Goal: Task Accomplishment & Management: Use online tool/utility

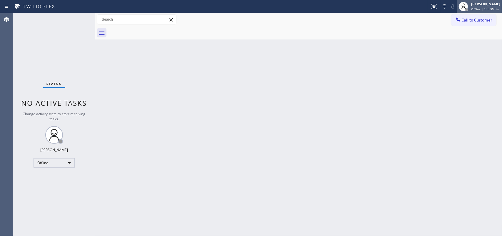
click at [402, 9] on span "Offline | 14h 55min" at bounding box center [485, 9] width 28 height 4
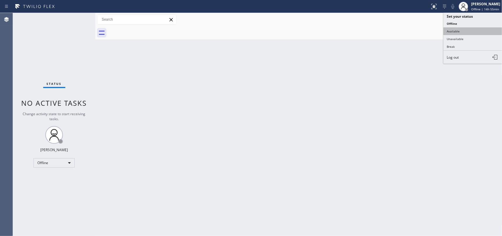
click at [402, 33] on button "Available" at bounding box center [473, 31] width 59 height 8
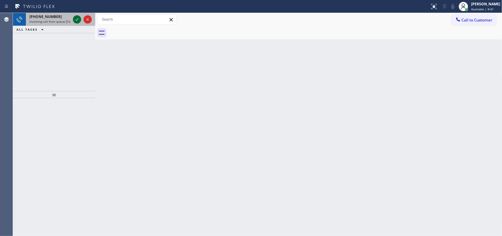
click at [77, 19] on icon at bounding box center [77, 19] width 3 height 2
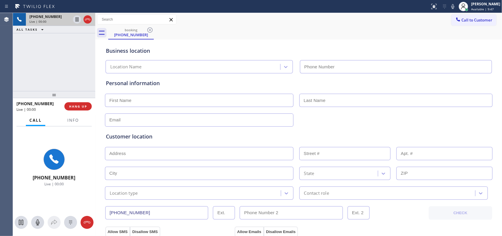
type input "[PHONE_NUMBER]"
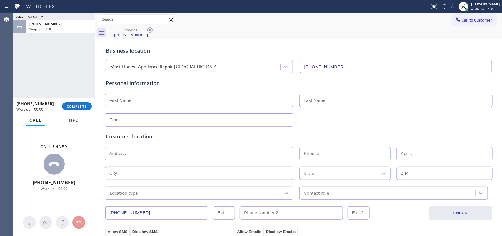
click at [73, 119] on span "Info" at bounding box center [72, 119] width 11 height 5
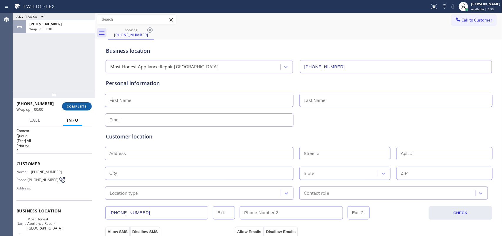
click at [71, 105] on span "COMPLETE" at bounding box center [77, 106] width 20 height 4
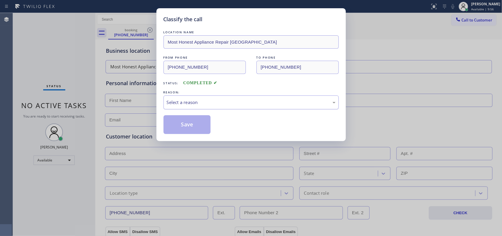
click at [213, 100] on div "Select a reason" at bounding box center [251, 102] width 169 height 7
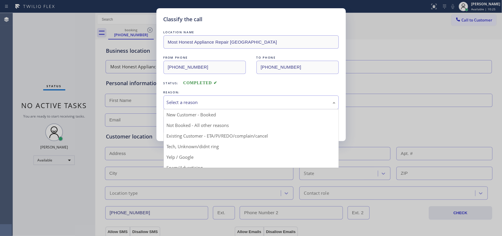
click at [211, 10] on div "Classify the call LOCATION NAME Most Honest Appliance Repair [GEOGRAPHIC_DATA] …" at bounding box center [251, 74] width 189 height 133
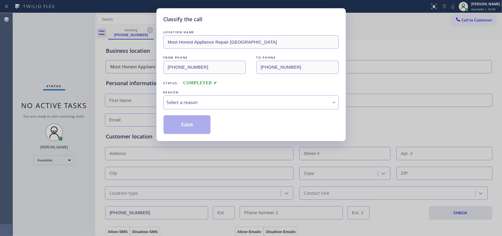
click at [265, 14] on div "Classify the call LOCATION NAME Most Honest Appliance Repair [GEOGRAPHIC_DATA] …" at bounding box center [251, 74] width 189 height 133
click at [223, 12] on div "Classify the call LOCATION NAME Most Honest Appliance Repair [GEOGRAPHIC_DATA] …" at bounding box center [251, 74] width 189 height 133
click at [216, 11] on div "Classify the call LOCATION NAME Most Honest Appliance Repair [GEOGRAPHIC_DATA] …" at bounding box center [251, 74] width 189 height 133
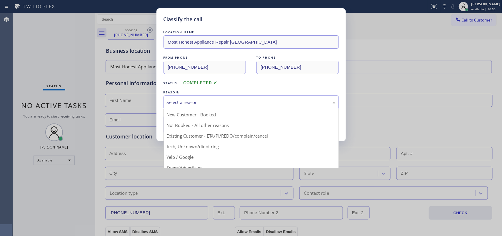
click at [236, 100] on div "Select a reason" at bounding box center [251, 102] width 169 height 7
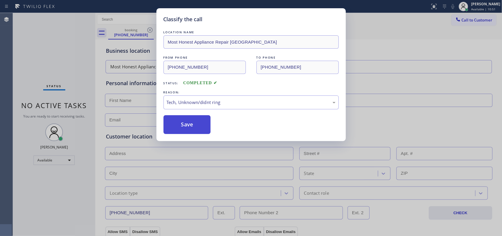
click at [189, 129] on button "Save" at bounding box center [187, 124] width 47 height 19
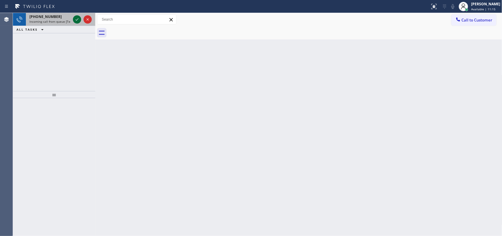
click at [74, 19] on icon at bounding box center [77, 19] width 7 height 7
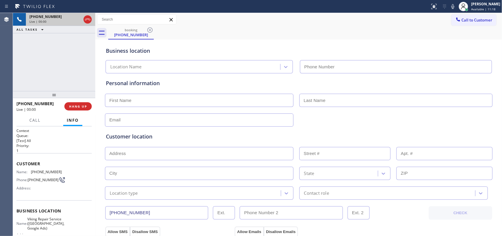
type input "[PHONE_NUMBER]"
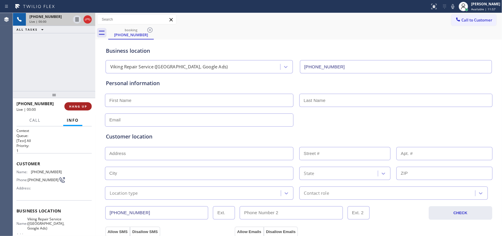
click at [77, 108] on span "HANG UP" at bounding box center [78, 106] width 18 height 4
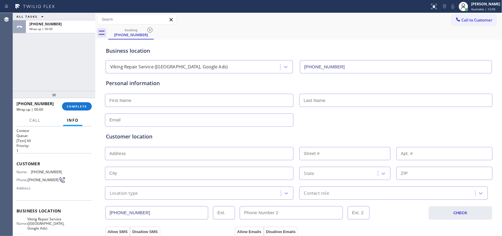
click at [28, 54] on div "ALL TASKS ALL TASKS ACTIVE TASKS TASKS IN WRAP UP [PHONE_NUMBER] Wrap up | 00:00" at bounding box center [54, 52] width 82 height 78
click at [82, 102] on button "COMPLETE" at bounding box center [77, 106] width 30 height 8
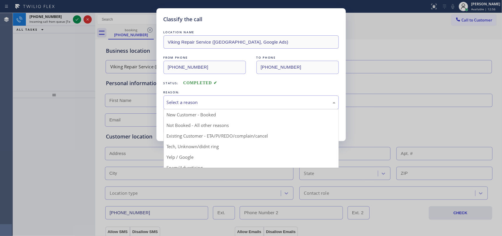
click at [311, 107] on div "Select a reason" at bounding box center [251, 102] width 175 height 14
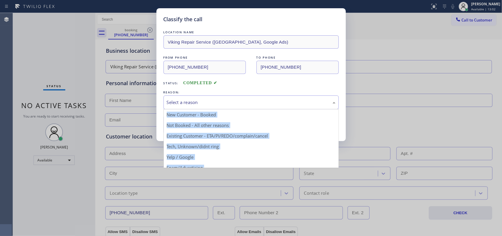
drag, startPoint x: 498, startPoint y: 107, endPoint x: 483, endPoint y: 127, distance: 24.6
click at [402, 138] on div "Classify the call LOCATION NAME Viking Repair Service ([GEOGRAPHIC_DATA], Googl…" at bounding box center [251, 118] width 502 height 236
click at [284, 99] on div "Select a reason" at bounding box center [251, 102] width 169 height 7
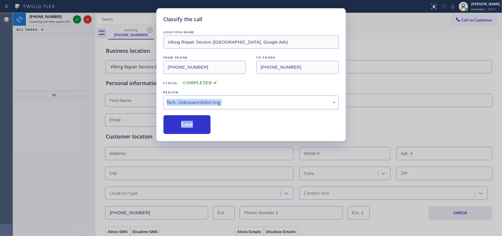
click at [229, 105] on div "Tech, Unknown/didnt ring" at bounding box center [251, 102] width 169 height 7
click at [228, 102] on div "Tech, Unknown/didnt ring" at bounding box center [251, 102] width 169 height 7
click at [187, 124] on button "Save" at bounding box center [187, 124] width 47 height 19
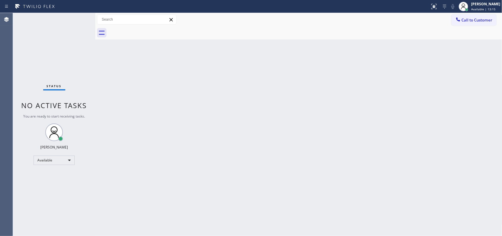
click at [77, 19] on div "Status No active tasks You are ready to start receiving tasks. [PERSON_NAME] Av…" at bounding box center [54, 124] width 82 height 223
click at [77, 17] on div "Status No active tasks You are ready to start receiving tasks. [PERSON_NAME] Av…" at bounding box center [54, 124] width 82 height 223
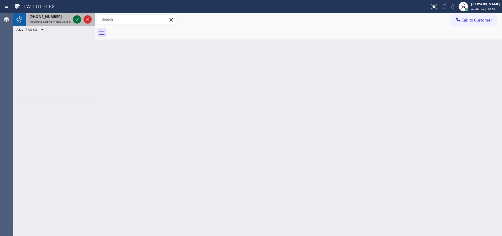
click at [77, 18] on icon at bounding box center [77, 19] width 7 height 7
click at [79, 19] on icon at bounding box center [77, 19] width 7 height 7
click at [78, 20] on icon at bounding box center [77, 19] width 7 height 7
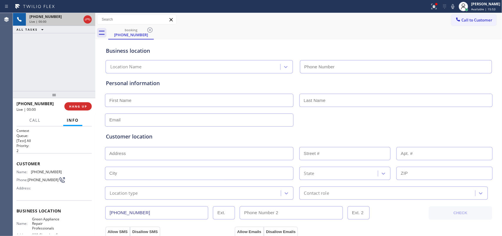
type input "[PHONE_NUMBER]"
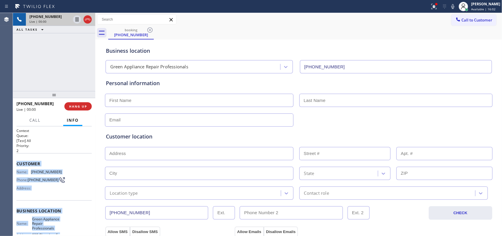
drag, startPoint x: 65, startPoint y: 184, endPoint x: 17, endPoint y: 161, distance: 53.6
click at [17, 161] on div "Context Queue: [Test] All Priority: 2 Customer Name: [PHONE_NUMBER] Phone: [PHO…" at bounding box center [53, 213] width 75 height 170
copy div "Customer Name: [PHONE_NUMBER] Phone: [PHONE_NUMBER] Address: Business location …"
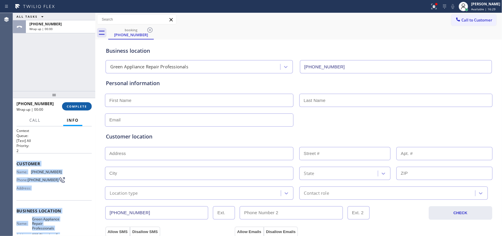
click at [83, 102] on button "COMPLETE" at bounding box center [77, 106] width 30 height 8
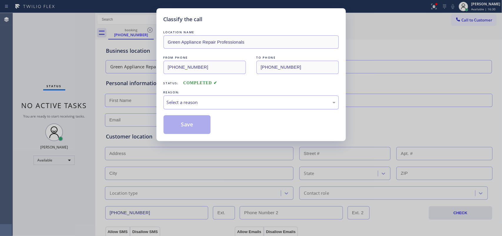
click at [198, 104] on div "Select a reason" at bounding box center [251, 102] width 169 height 7
click at [184, 130] on button "Save" at bounding box center [187, 124] width 47 height 19
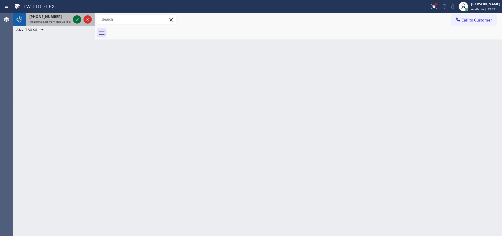
click at [75, 21] on icon at bounding box center [77, 19] width 7 height 7
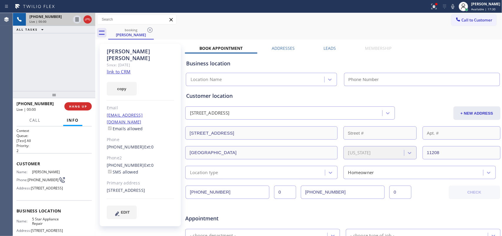
type input "[PHONE_NUMBER]"
click at [125, 69] on link "link to CRM" at bounding box center [119, 72] width 24 height 6
click at [36, 120] on span "Call" at bounding box center [34, 119] width 11 height 5
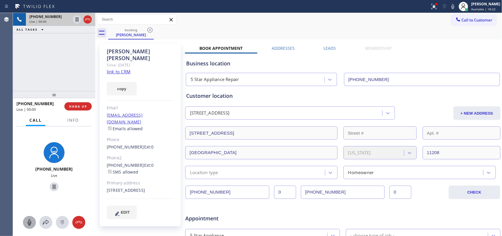
click at [30, 188] on icon at bounding box center [29, 222] width 7 height 7
drag, startPoint x: 52, startPoint y: 185, endPoint x: 84, endPoint y: 46, distance: 143.1
click at [52, 184] on icon at bounding box center [54, 186] width 7 height 7
click at [33, 188] on div at bounding box center [29, 222] width 13 height 7
click at [52, 187] on icon at bounding box center [54, 186] width 4 height 4
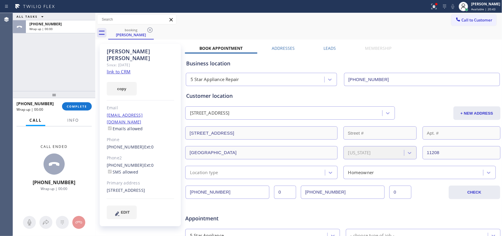
click at [31, 53] on div "ALL TASKS ALL TASKS ACTIVE TASKS TASKS IN WRAP UP [PHONE_NUMBER] Wrap up | 00:00" at bounding box center [54, 52] width 82 height 78
click at [80, 108] on span "COMPLETE" at bounding box center [77, 106] width 20 height 4
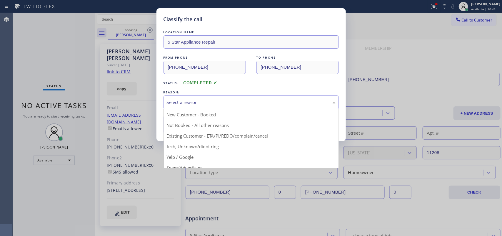
click at [207, 104] on div "Select a reason" at bounding box center [251, 102] width 169 height 7
drag, startPoint x: 207, startPoint y: 104, endPoint x: 207, endPoint y: 107, distance: 3.2
click at [207, 104] on div "Select a reason" at bounding box center [251, 102] width 169 height 7
click at [216, 106] on div "Select a reason" at bounding box center [251, 102] width 175 height 14
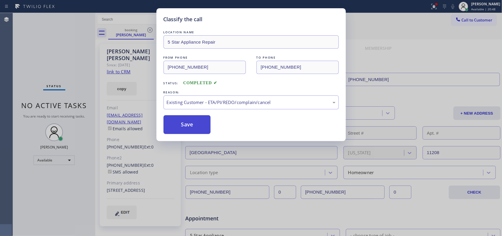
click at [197, 126] on button "Save" at bounding box center [187, 124] width 47 height 19
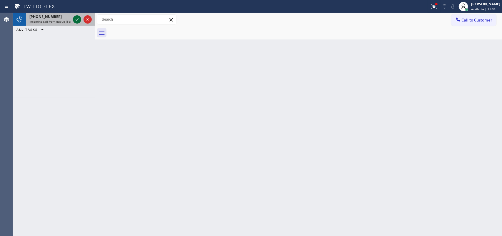
click at [79, 20] on icon at bounding box center [77, 19] width 7 height 7
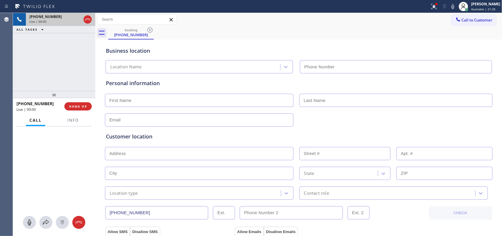
type input "[PHONE_NUMBER]"
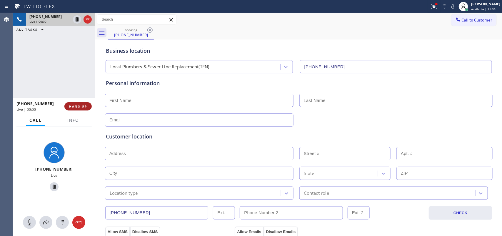
click at [86, 109] on button "HANG UP" at bounding box center [77, 106] width 27 height 8
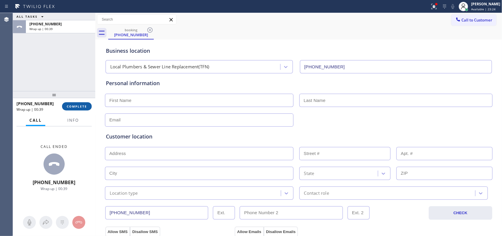
click at [86, 109] on button "COMPLETE" at bounding box center [77, 106] width 30 height 8
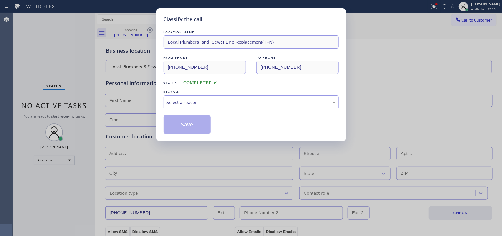
click at [181, 102] on div "Select a reason" at bounding box center [251, 102] width 169 height 7
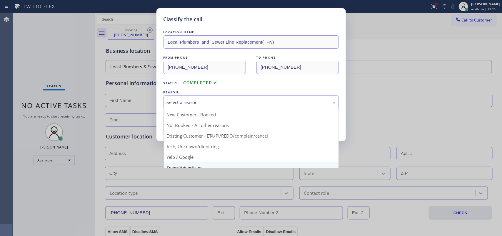
scroll to position [40, 0]
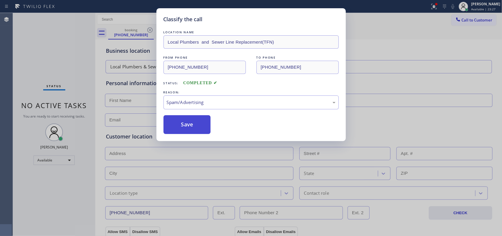
click at [187, 127] on button "Save" at bounding box center [187, 124] width 47 height 19
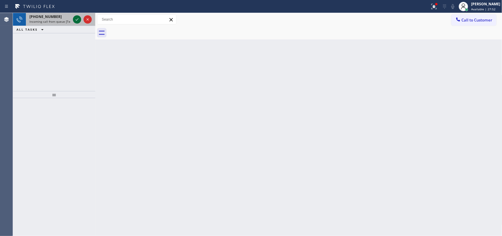
click at [77, 20] on icon at bounding box center [77, 19] width 3 height 2
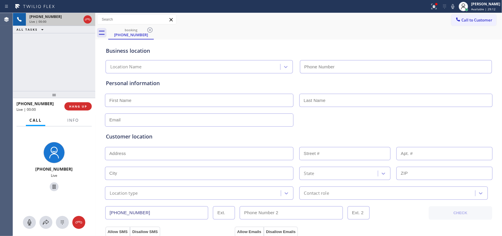
type input "[PHONE_NUMBER]"
click at [74, 120] on span "Info" at bounding box center [72, 119] width 11 height 5
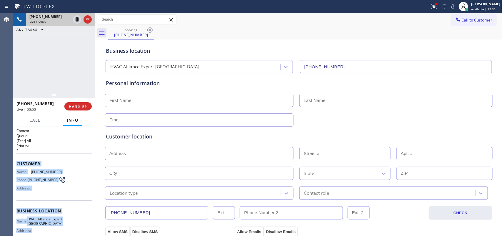
drag, startPoint x: 65, startPoint y: 182, endPoint x: 15, endPoint y: 161, distance: 54.6
click at [15, 161] on div "Context Queue: [Test] All Priority: 2 Customer Name: [PHONE_NUMBER] Phone: [PHO…" at bounding box center [54, 181] width 82 height 110
copy div "Customer Name: [PHONE_NUMBER] Phone: [PHONE_NUMBER] Address: Business location …"
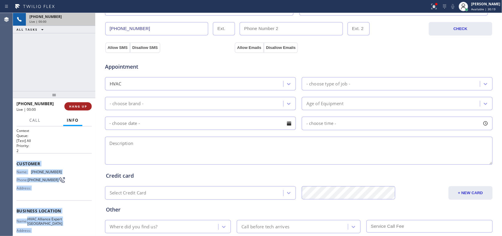
click at [79, 108] on span "HANG UP" at bounding box center [78, 106] width 18 height 4
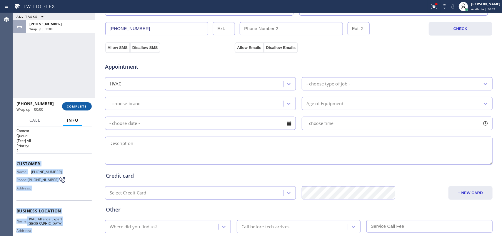
click at [83, 105] on span "COMPLETE" at bounding box center [77, 106] width 20 height 4
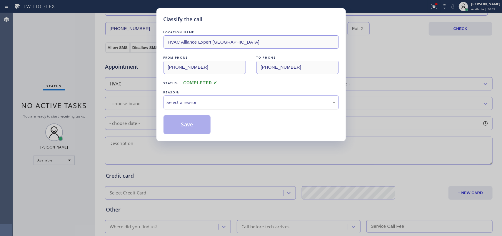
click at [188, 100] on div "Select a reason" at bounding box center [251, 102] width 175 height 14
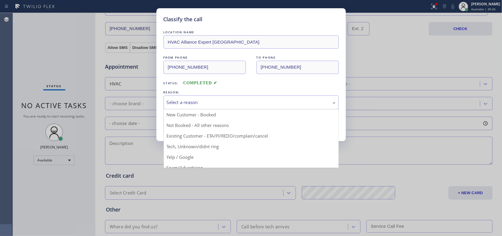
drag, startPoint x: 43, startPoint y: 69, endPoint x: 46, endPoint y: 71, distance: 3.3
click at [43, 69] on div "Classify the call LOCATION NAME HVAC Alliance Expert [GEOGRAPHIC_DATA] FROM PHO…" at bounding box center [251, 118] width 502 height 236
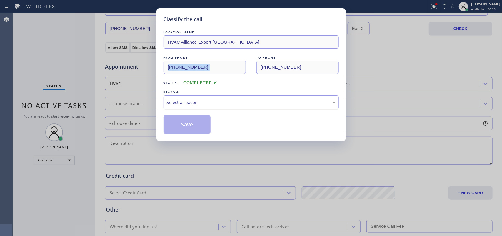
click at [230, 103] on div "Select a reason" at bounding box center [251, 102] width 169 height 7
click at [195, 126] on button "Save" at bounding box center [187, 124] width 47 height 19
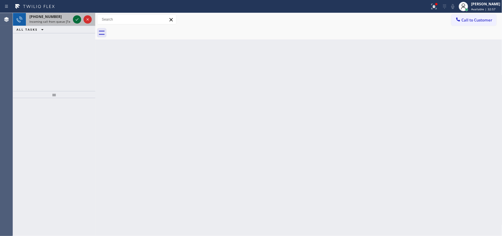
click at [75, 19] on icon at bounding box center [77, 19] width 7 height 7
click at [76, 17] on icon at bounding box center [77, 19] width 7 height 7
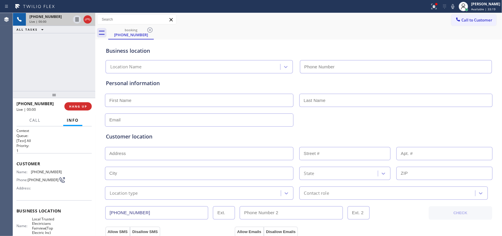
type input "[PHONE_NUMBER]"
click at [34, 122] on span "Call" at bounding box center [34, 119] width 11 height 5
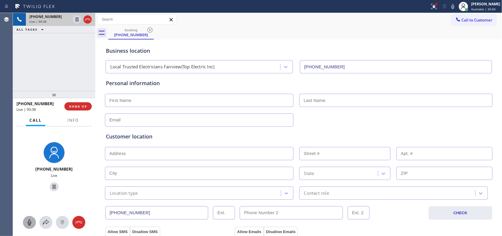
click at [30, 188] on icon at bounding box center [29, 222] width 7 height 7
click at [53, 186] on icon at bounding box center [54, 186] width 7 height 7
drag, startPoint x: 28, startPoint y: 224, endPoint x: 50, endPoint y: 193, distance: 37.8
click at [28, 188] on icon at bounding box center [29, 222] width 7 height 7
click at [51, 186] on icon at bounding box center [54, 186] width 7 height 7
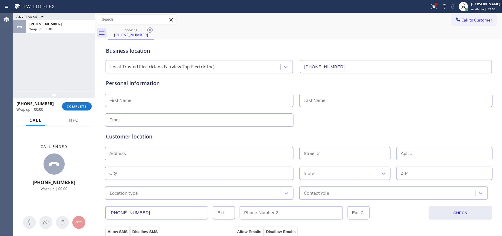
click at [82, 115] on div "Call Info" at bounding box center [53, 120] width 75 height 12
click at [79, 108] on span "COMPLETE" at bounding box center [77, 106] width 20 height 4
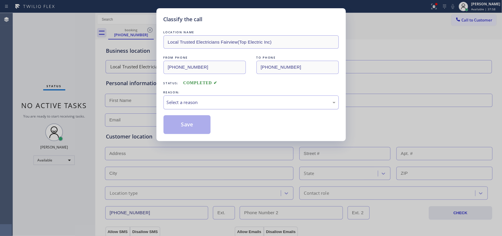
click at [215, 106] on div "Select a reason" at bounding box center [251, 102] width 169 height 7
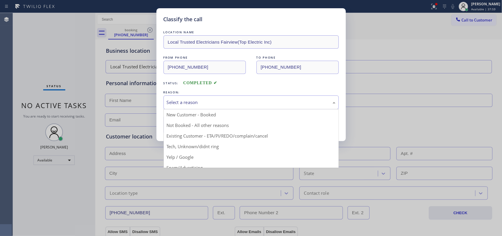
click at [41, 46] on div "Classify the call LOCATION NAME Local Trusted Electricians Fairview(Top Electri…" at bounding box center [251, 118] width 502 height 236
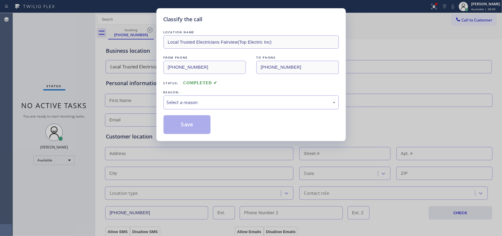
click at [203, 103] on div "Select a reason" at bounding box center [251, 102] width 169 height 7
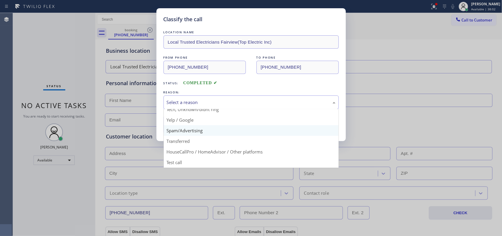
scroll to position [4, 0]
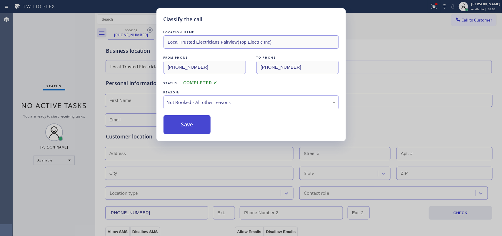
click at [204, 123] on button "Save" at bounding box center [187, 124] width 47 height 19
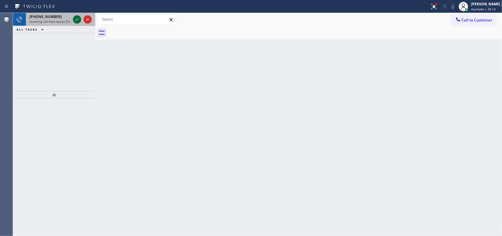
click at [77, 19] on icon at bounding box center [77, 19] width 3 height 2
click at [76, 17] on icon at bounding box center [77, 19] width 7 height 7
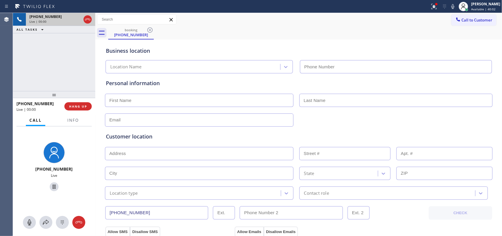
type input "[PHONE_NUMBER]"
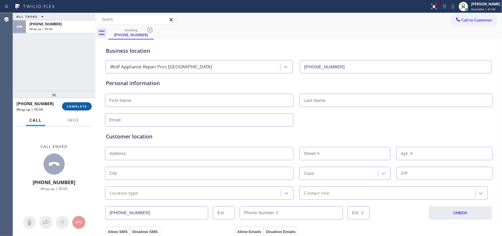
click at [74, 105] on span "COMPLETE" at bounding box center [77, 106] width 20 height 4
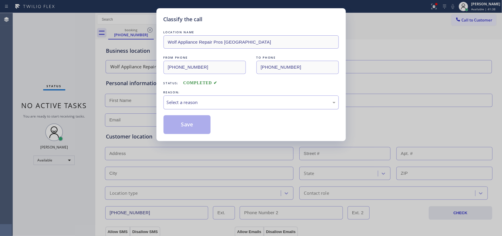
drag, startPoint x: 218, startPoint y: 102, endPoint x: 219, endPoint y: 107, distance: 5.4
click at [218, 102] on div "Select a reason" at bounding box center [251, 102] width 169 height 7
click at [201, 127] on button "Save" at bounding box center [187, 124] width 47 height 19
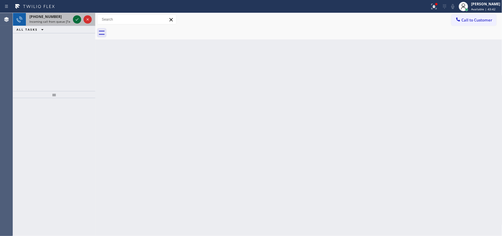
click at [79, 18] on icon at bounding box center [77, 19] width 7 height 7
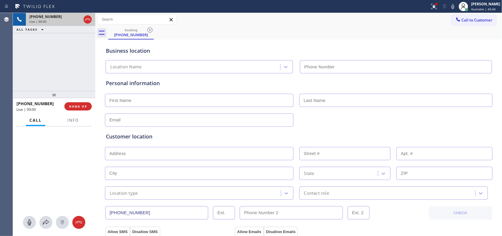
type input "[PHONE_NUMBER]"
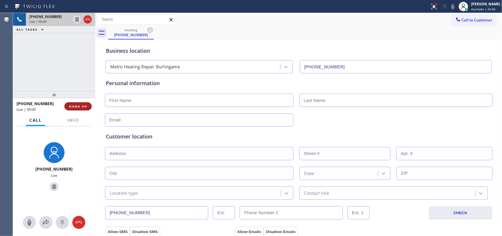
click at [73, 104] on span "HANG UP" at bounding box center [78, 106] width 18 height 4
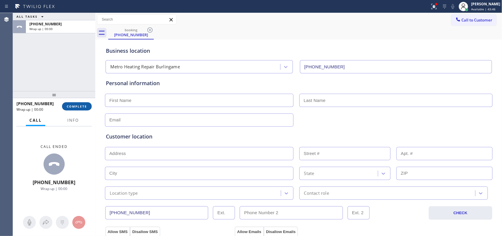
click at [73, 104] on span "COMPLETE" at bounding box center [77, 106] width 20 height 4
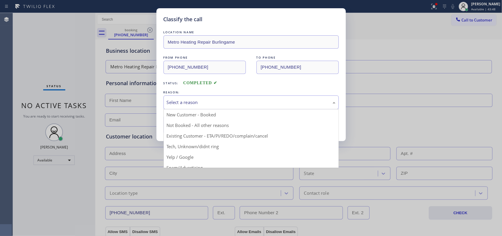
click at [257, 98] on div "Select a reason" at bounding box center [251, 102] width 175 height 14
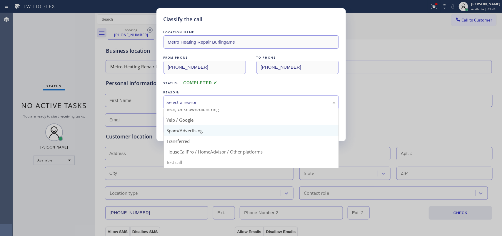
scroll to position [4, 0]
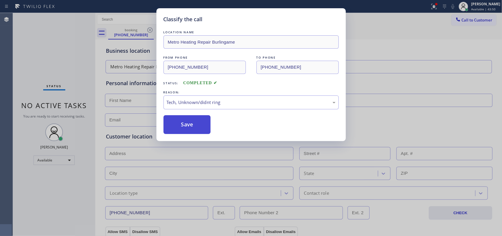
click at [197, 126] on button "Save" at bounding box center [187, 124] width 47 height 19
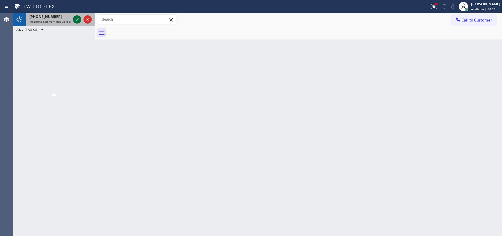
click at [77, 19] on icon at bounding box center [77, 19] width 3 height 2
click at [77, 19] on icon at bounding box center [77, 19] width 7 height 7
click at [77, 19] on icon at bounding box center [77, 19] width 3 height 2
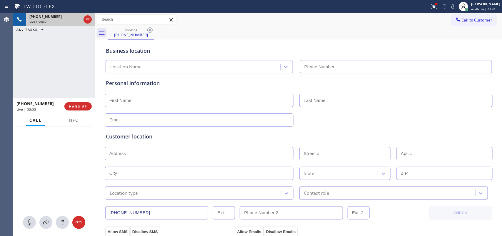
type input "[PHONE_NUMBER]"
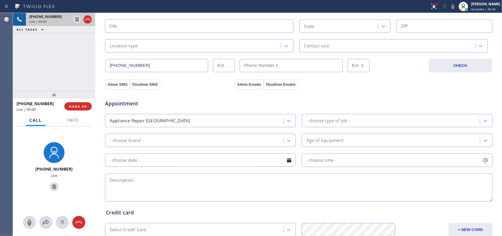
scroll to position [184, 0]
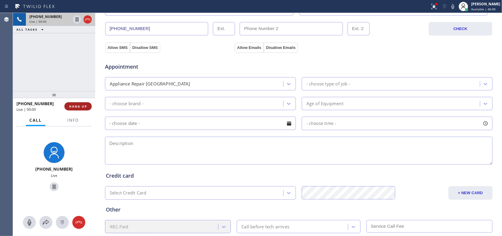
click at [84, 108] on button "HANG UP" at bounding box center [77, 106] width 27 height 8
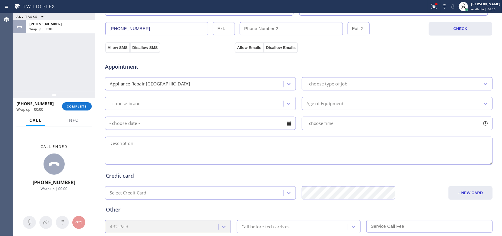
scroll to position [0, 0]
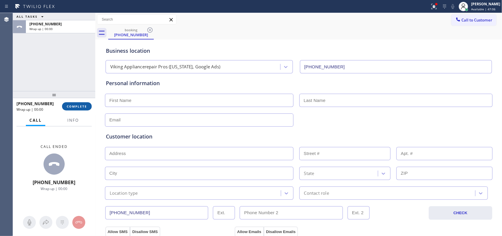
click at [81, 105] on span "COMPLETE" at bounding box center [77, 106] width 20 height 4
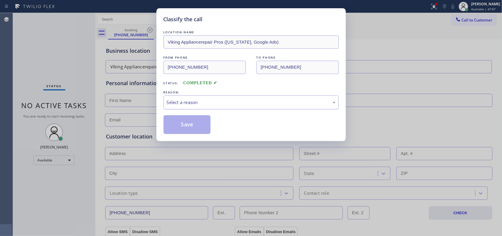
click at [262, 99] on div "Select a reason" at bounding box center [251, 102] width 169 height 7
click at [203, 127] on button "Save" at bounding box center [187, 124] width 47 height 19
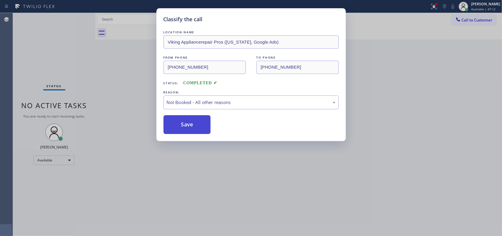
click at [203, 127] on button "Save" at bounding box center [187, 124] width 47 height 19
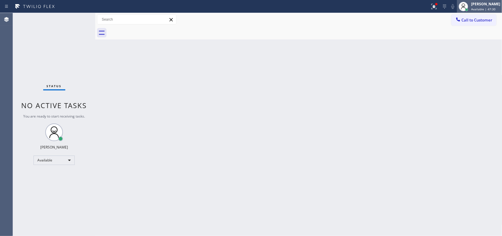
click at [402, 12] on div at bounding box center [463, 6] width 13 height 13
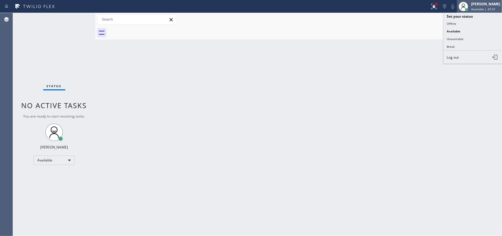
click at [402, 10] on div at bounding box center [467, 10] width 4 height 4
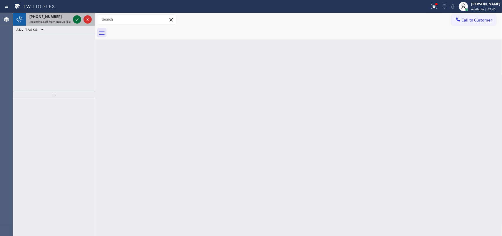
click at [76, 21] on icon at bounding box center [77, 19] width 7 height 7
click at [74, 19] on icon at bounding box center [77, 19] width 7 height 7
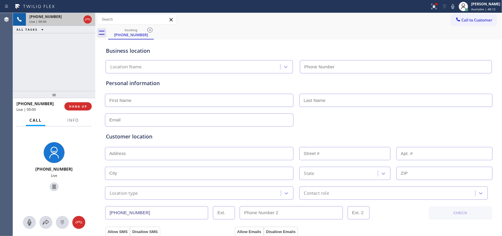
type input "[PHONE_NUMBER]"
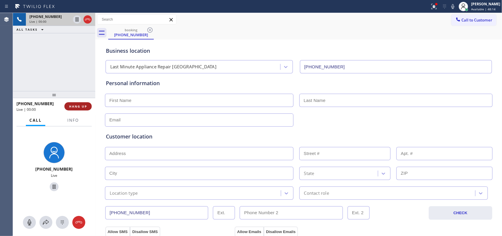
click at [86, 107] on span "HANG UP" at bounding box center [78, 106] width 18 height 4
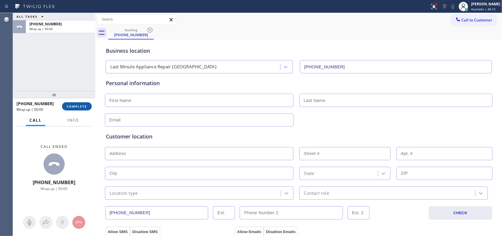
click at [86, 107] on span "COMPLETE" at bounding box center [77, 106] width 20 height 4
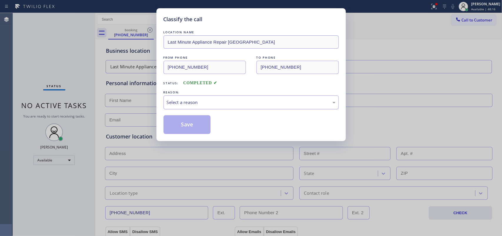
drag, startPoint x: 255, startPoint y: 103, endPoint x: 246, endPoint y: 109, distance: 10.9
click at [255, 103] on div "Select a reason" at bounding box center [251, 102] width 169 height 7
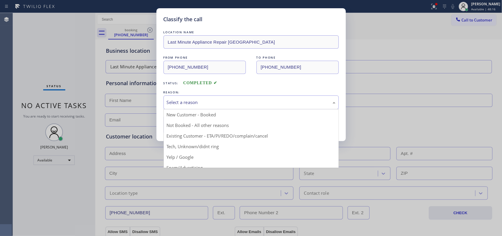
scroll to position [40, 0]
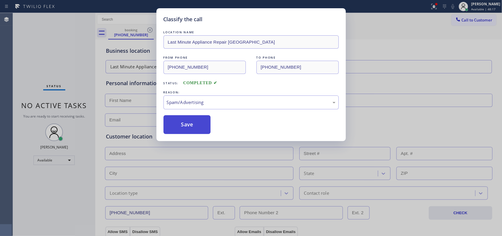
click at [205, 126] on button "Save" at bounding box center [187, 124] width 47 height 19
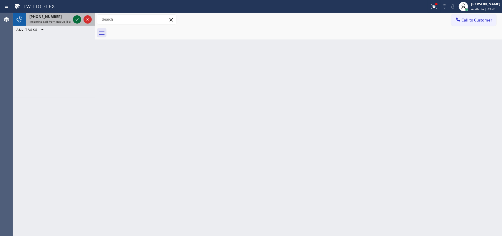
click at [77, 18] on icon at bounding box center [77, 19] width 7 height 7
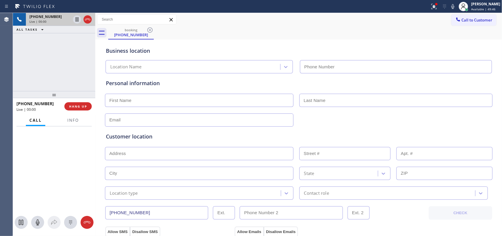
type input "[PHONE_NUMBER]"
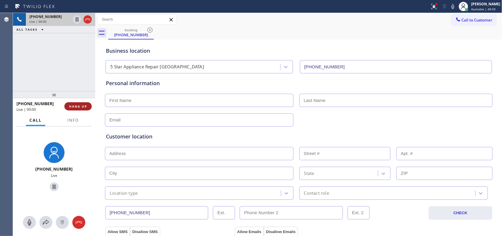
click at [89, 107] on button "HANG UP" at bounding box center [77, 106] width 27 height 8
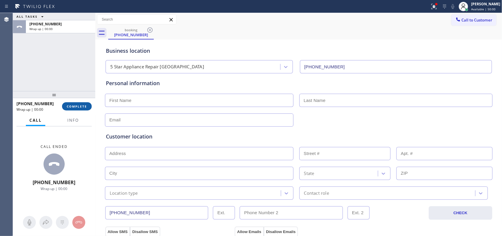
click at [85, 107] on span "COMPLETE" at bounding box center [77, 106] width 20 height 4
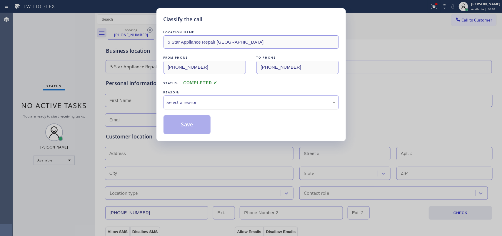
click at [191, 105] on div "Select a reason" at bounding box center [251, 102] width 169 height 7
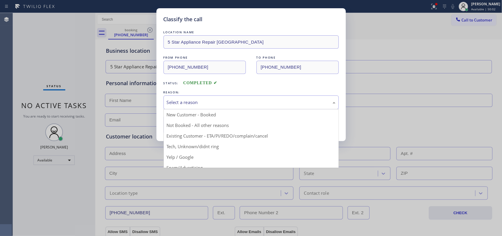
scroll to position [40, 0]
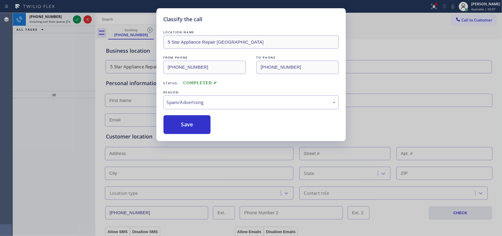
click at [201, 127] on button "Save" at bounding box center [187, 124] width 47 height 19
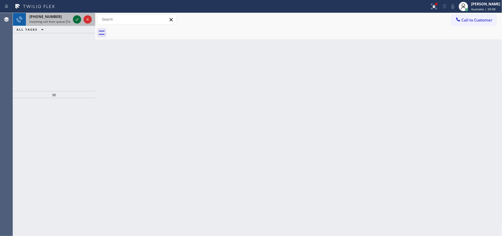
click at [78, 19] on icon at bounding box center [77, 19] width 7 height 7
click at [80, 21] on icon at bounding box center [77, 19] width 7 height 7
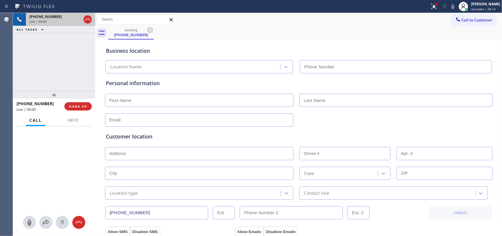
type input "[PHONE_NUMBER]"
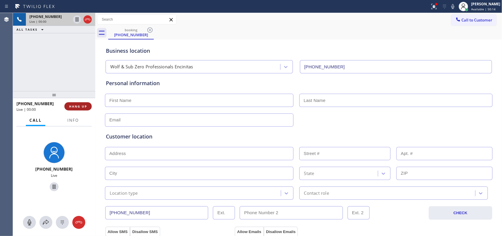
click at [82, 107] on span "HANG UP" at bounding box center [78, 106] width 18 height 4
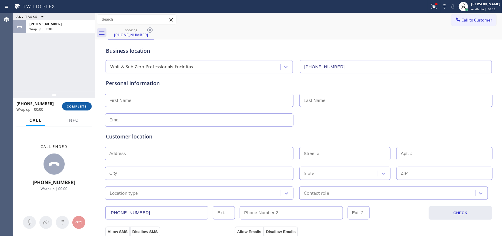
click at [82, 107] on span "COMPLETE" at bounding box center [77, 106] width 20 height 4
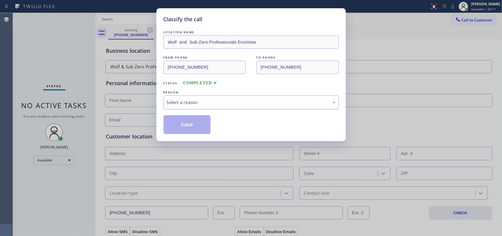
click at [215, 102] on div "Select a reason" at bounding box center [251, 102] width 169 height 7
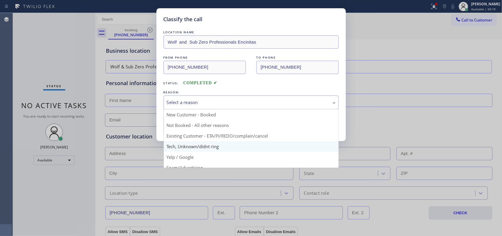
scroll to position [40, 0]
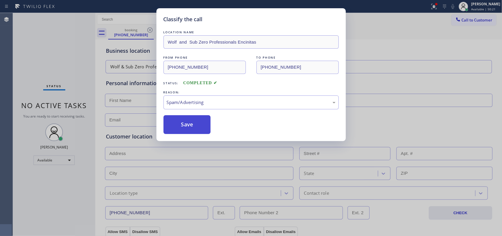
click at [194, 127] on button "Save" at bounding box center [187, 124] width 47 height 19
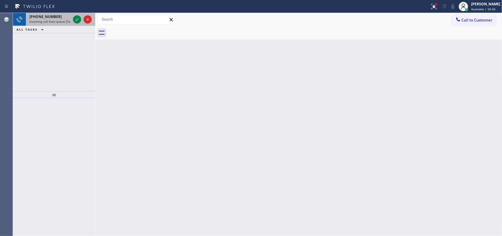
click at [53, 17] on span "[PHONE_NUMBER]" at bounding box center [45, 16] width 32 height 5
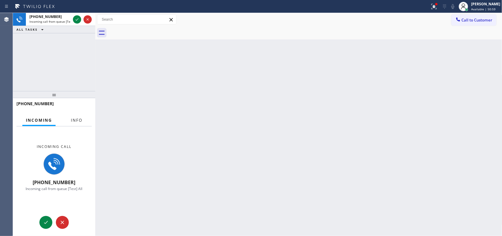
drag, startPoint x: 77, startPoint y: 17, endPoint x: 83, endPoint y: 119, distance: 101.7
click at [104, 127] on div "[PHONE_NUMBER] Incoming call from queue [Test] All ALL TASKS ALL TASKS ACTIVE T…" at bounding box center [257, 124] width 489 height 223
click at [71, 113] on div "[PHONE_NUMBER]" at bounding box center [53, 106] width 75 height 15
click at [74, 119] on span "Info" at bounding box center [76, 119] width 11 height 5
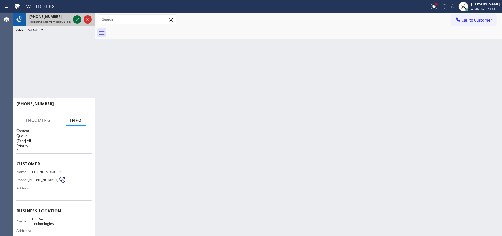
click at [78, 21] on icon at bounding box center [77, 19] width 7 height 7
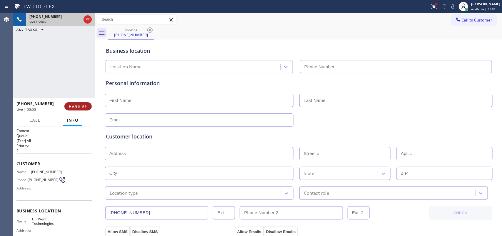
type input "[PHONE_NUMBER]"
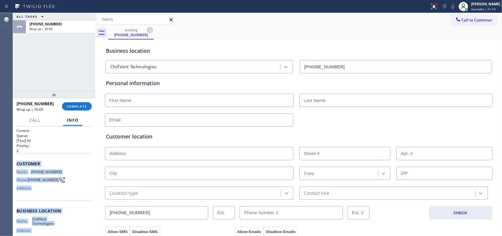
drag, startPoint x: 74, startPoint y: 180, endPoint x: 16, endPoint y: 159, distance: 60.6
click at [16, 159] on div "Context Queue: [Test] All Priority: 2 Customer Name: [PHONE_NUMBER] Phone: [PHO…" at bounding box center [53, 211] width 75 height 166
copy div "Customer Name: [PHONE_NUMBER] Phone: [PHONE_NUMBER] Address: Business location …"
click at [77, 108] on span "COMPLETE" at bounding box center [77, 106] width 20 height 4
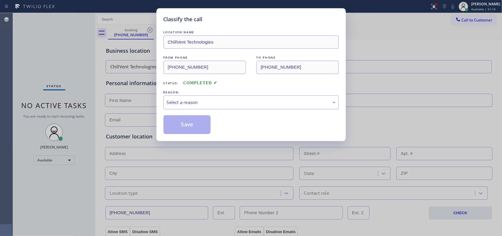
click at [229, 96] on div "Select a reason" at bounding box center [251, 102] width 175 height 14
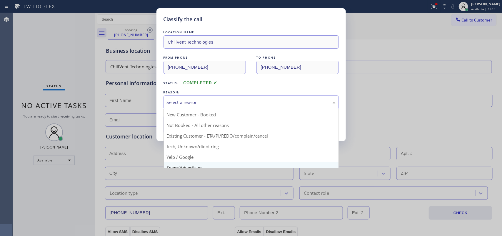
scroll to position [40, 0]
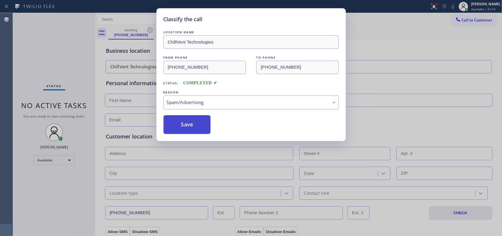
click at [199, 122] on button "Save" at bounding box center [187, 124] width 47 height 19
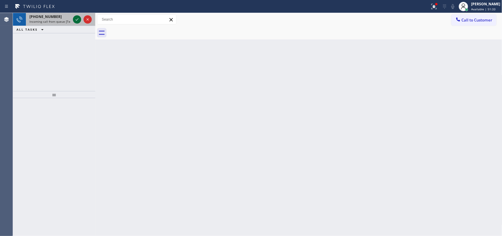
click at [76, 19] on icon at bounding box center [77, 19] width 3 height 2
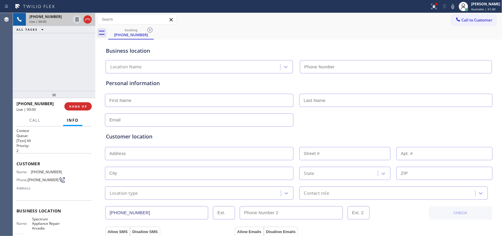
type input "[PHONE_NUMBER]"
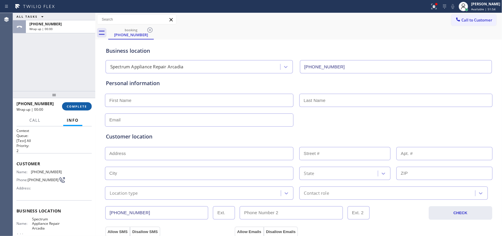
click at [78, 104] on span "COMPLETE" at bounding box center [77, 106] width 20 height 4
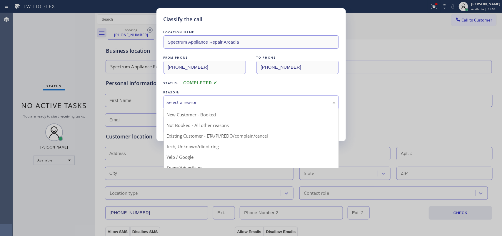
click at [177, 103] on div "Select a reason" at bounding box center [251, 102] width 169 height 7
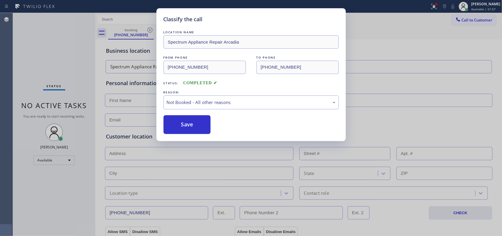
drag, startPoint x: 209, startPoint y: 128, endPoint x: 254, endPoint y: 94, distance: 55.7
click at [254, 94] on div "REASON:" at bounding box center [251, 92] width 175 height 6
click at [251, 102] on div "Not Booked - All other reasons" at bounding box center [251, 102] width 169 height 7
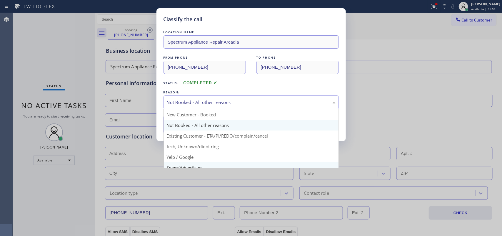
scroll to position [40, 0]
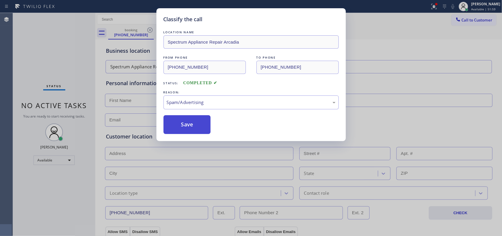
click at [193, 122] on button "Save" at bounding box center [187, 124] width 47 height 19
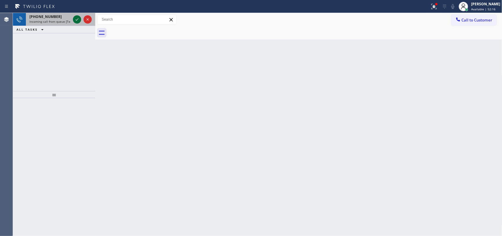
click at [77, 19] on icon at bounding box center [77, 19] width 7 height 7
click at [75, 20] on icon at bounding box center [77, 19] width 7 height 7
click at [77, 18] on icon at bounding box center [77, 19] width 7 height 7
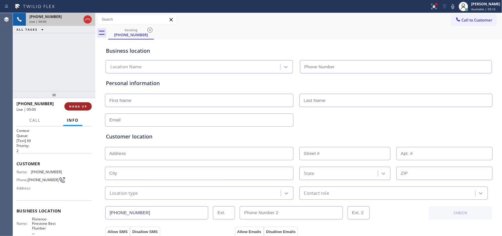
type input "[PHONE_NUMBER]"
click at [81, 110] on button "HANG UP" at bounding box center [77, 106] width 27 height 8
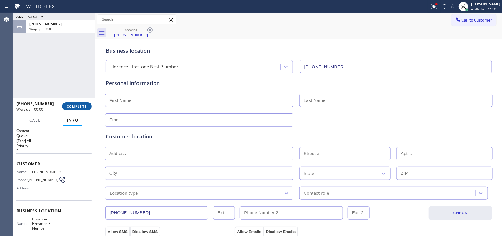
click at [82, 109] on button "COMPLETE" at bounding box center [77, 106] width 30 height 8
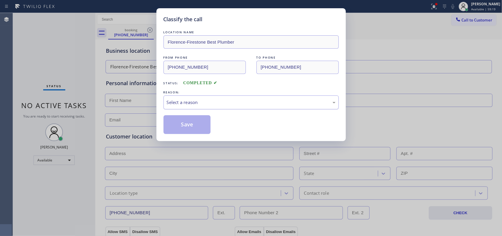
drag, startPoint x: 219, startPoint y: 107, endPoint x: 219, endPoint y: 104, distance: 3.5
click at [219, 105] on div "Select a reason" at bounding box center [251, 102] width 175 height 14
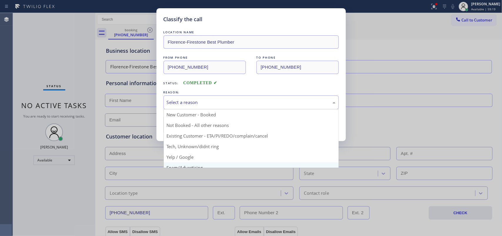
scroll to position [40, 0]
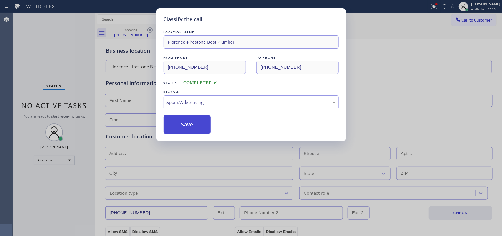
click at [196, 124] on button "Save" at bounding box center [187, 124] width 47 height 19
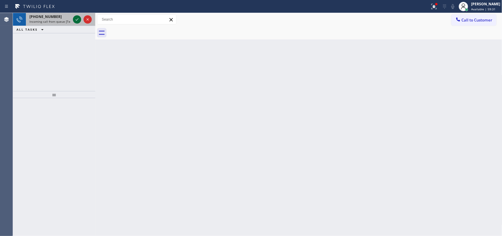
click at [76, 20] on icon at bounding box center [77, 19] width 7 height 7
click at [57, 16] on div "[PHONE_NUMBER]" at bounding box center [49, 16] width 41 height 5
click at [75, 20] on icon at bounding box center [77, 19] width 7 height 7
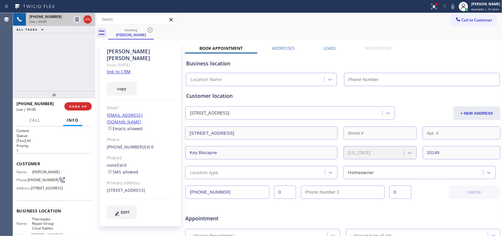
type input "[PHONE_NUMBER]"
click at [124, 69] on link "link to CRM" at bounding box center [119, 72] width 24 height 6
click at [38, 121] on span "Call" at bounding box center [34, 119] width 11 height 5
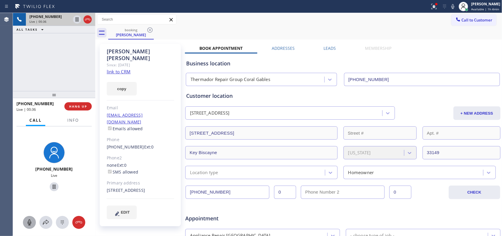
click at [30, 188] on icon at bounding box center [29, 222] width 7 height 7
click at [52, 183] on icon at bounding box center [54, 186] width 7 height 7
drag, startPoint x: 30, startPoint y: 222, endPoint x: 41, endPoint y: 208, distance: 18.0
click at [30, 188] on icon at bounding box center [30, 222] width 4 height 6
click at [52, 185] on icon at bounding box center [54, 186] width 4 height 4
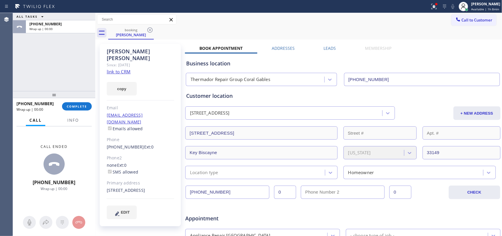
click at [36, 59] on div "ALL TASKS ALL TASKS ACTIVE TASKS TASKS IN WRAP UP [PHONE_NUMBER] Wrap up | 00:00" at bounding box center [54, 52] width 82 height 78
click at [82, 108] on span "COMPLETE" at bounding box center [77, 106] width 20 height 4
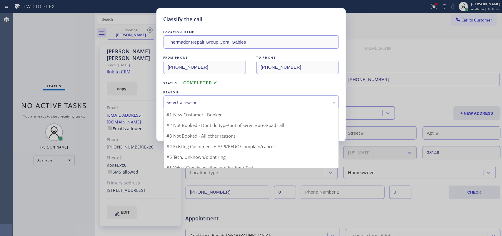
click at [247, 102] on div "Select a reason" at bounding box center [251, 102] width 169 height 7
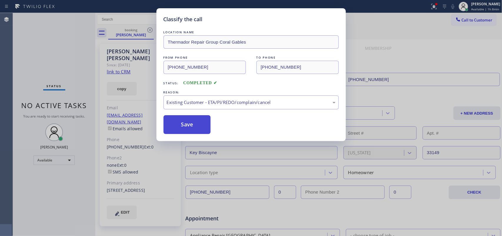
click at [204, 124] on button "Save" at bounding box center [187, 124] width 47 height 19
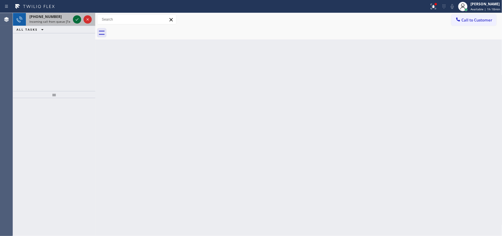
click at [76, 19] on icon at bounding box center [77, 19] width 7 height 7
click at [75, 19] on icon at bounding box center [77, 19] width 7 height 7
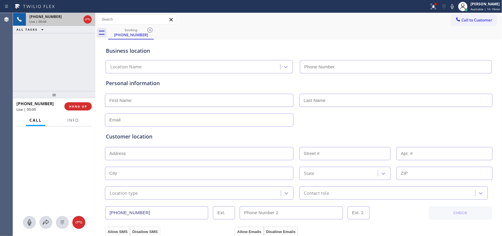
type input "[PHONE_NUMBER]"
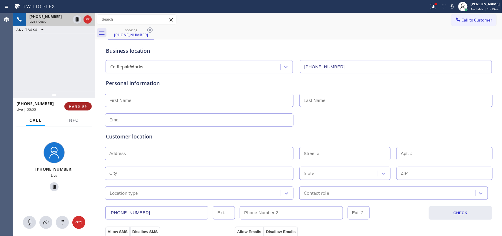
click at [85, 108] on button "HANG UP" at bounding box center [77, 106] width 27 height 8
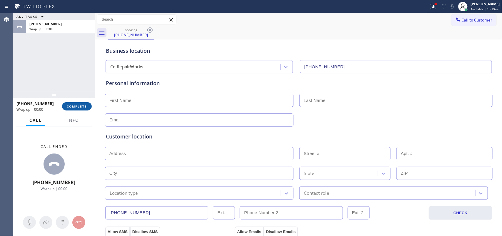
click at [85, 108] on button "COMPLETE" at bounding box center [77, 106] width 30 height 8
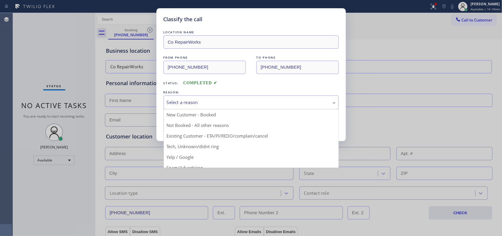
click at [188, 100] on div "Select a reason" at bounding box center [251, 102] width 169 height 7
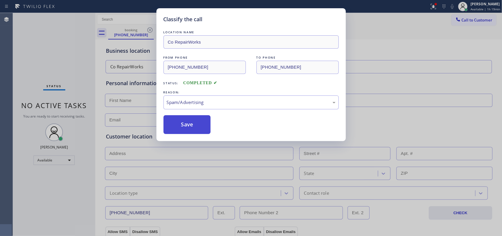
click at [191, 123] on button "Save" at bounding box center [187, 124] width 47 height 19
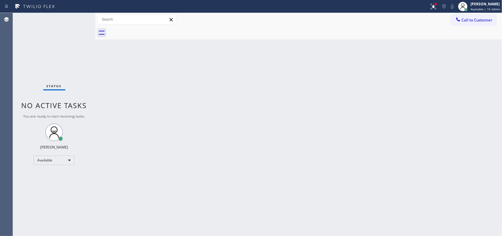
click at [77, 19] on div "Status No active tasks You are ready to start receiving tasks. [PERSON_NAME] Av…" at bounding box center [54, 124] width 82 height 223
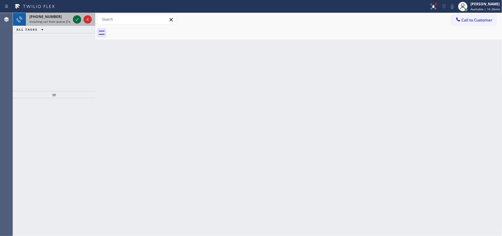
click at [77, 18] on icon at bounding box center [77, 19] width 7 height 7
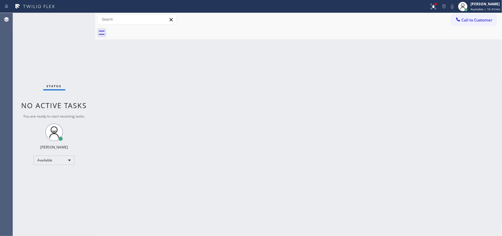
click at [76, 19] on div "Status No active tasks You are ready to start receiving tasks. [PERSON_NAME] Av…" at bounding box center [54, 124] width 82 height 223
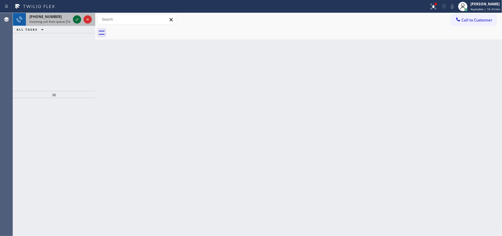
click at [77, 19] on icon at bounding box center [77, 19] width 7 height 7
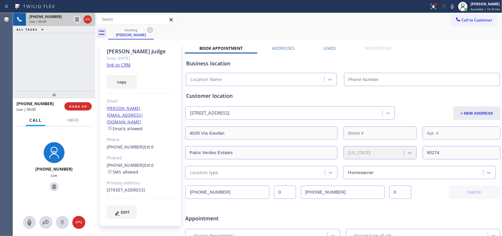
type input "[PHONE_NUMBER]"
click at [127, 68] on div "copy" at bounding box center [140, 78] width 67 height 20
click at [128, 64] on link "link to CRM" at bounding box center [119, 65] width 24 height 6
click at [30, 188] on icon at bounding box center [29, 222] width 7 height 7
click at [52, 185] on icon at bounding box center [54, 186] width 7 height 7
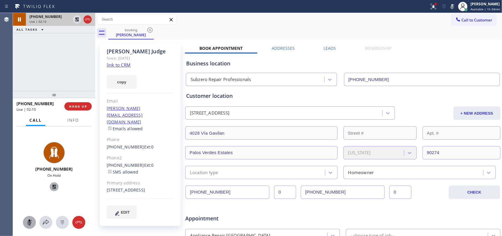
click at [28, 188] on icon at bounding box center [29, 222] width 7 height 7
click at [54, 187] on icon at bounding box center [54, 186] width 7 height 7
click at [74, 108] on span "HANG UP" at bounding box center [78, 106] width 18 height 4
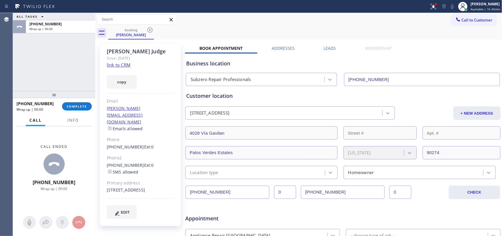
click at [34, 81] on div "ALL TASKS ALL TASKS ACTIVE TASKS TASKS IN WRAP UP [PHONE_NUMBER] Wrap up | 00:00" at bounding box center [54, 52] width 82 height 78
click at [84, 106] on span "COMPLETE" at bounding box center [77, 106] width 20 height 4
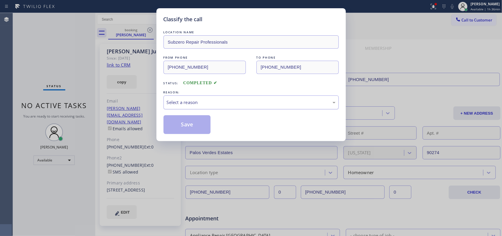
click at [205, 103] on div "Select a reason" at bounding box center [251, 102] width 169 height 7
click at [198, 127] on button "Save" at bounding box center [187, 124] width 47 height 19
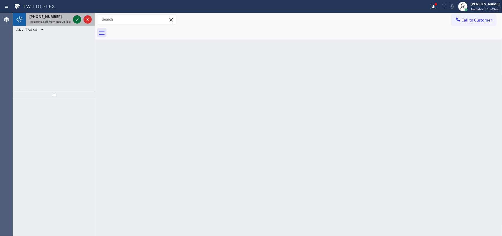
click at [77, 17] on icon at bounding box center [77, 19] width 7 height 7
click at [76, 17] on icon at bounding box center [77, 19] width 7 height 7
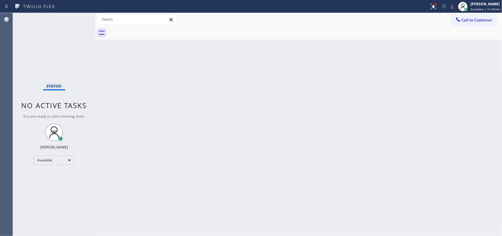
click at [77, 19] on div "Status No active tasks You are ready to start receiving tasks. [PERSON_NAME] Av…" at bounding box center [54, 124] width 82 height 223
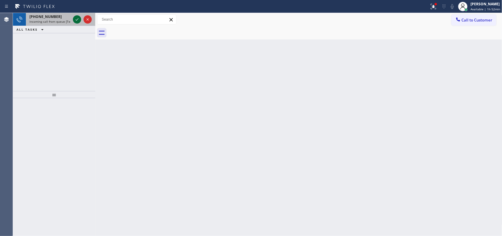
click at [77, 20] on icon at bounding box center [77, 19] width 3 height 2
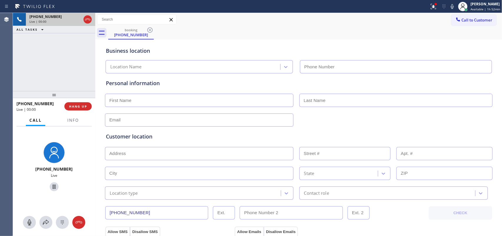
type input "[PHONE_NUMBER]"
click at [79, 118] on button "Info" at bounding box center [73, 119] width 19 height 11
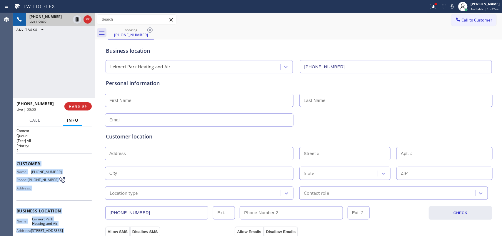
drag, startPoint x: 60, startPoint y: 182, endPoint x: 16, endPoint y: 163, distance: 48.3
click at [16, 163] on div "Context Queue: [Test] All Priority: 2 Customer Name: [PHONE_NUMBER] Phone: [PHO…" at bounding box center [54, 181] width 82 height 110
copy div "Customer Name: [PHONE_NUMBER] Phone: [PHONE_NUMBER] Address: Business location …"
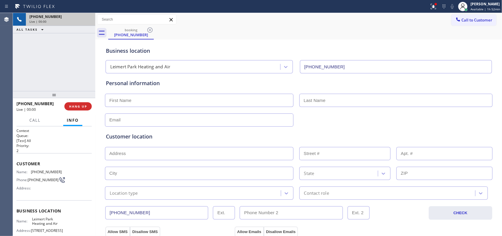
click at [84, 111] on div "[PHONE_NUMBER] Live | 00:00 HANG UP" at bounding box center [53, 106] width 75 height 15
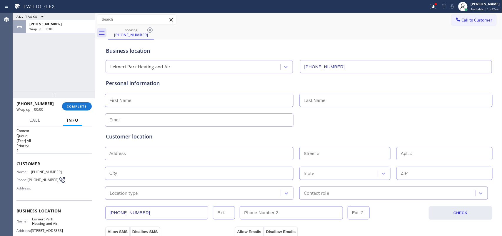
drag, startPoint x: 86, startPoint y: 105, endPoint x: 0, endPoint y: 42, distance: 106.3
click at [90, 105] on button "COMPLETE" at bounding box center [77, 106] width 30 height 8
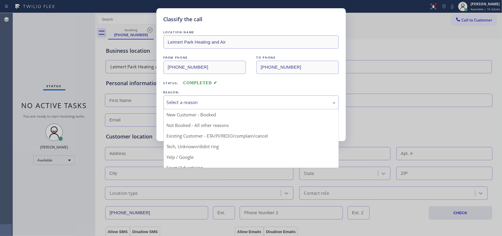
click at [198, 98] on div "Select a reason" at bounding box center [251, 102] width 175 height 14
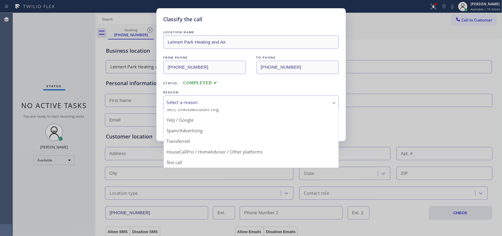
click at [6, 63] on div "Classify the call LOCATION NAME [GEOGRAPHIC_DATA] Heating and Air FROM PHONE [P…" at bounding box center [251, 118] width 502 height 236
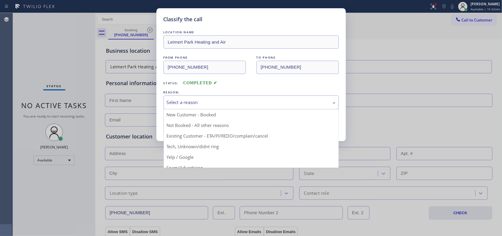
click at [208, 102] on div "Select a reason" at bounding box center [251, 102] width 169 height 7
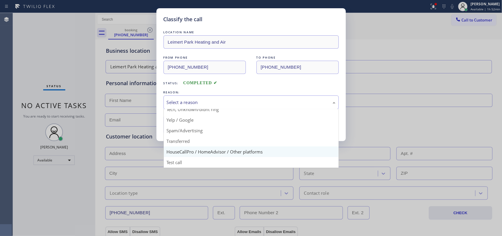
scroll to position [0, 0]
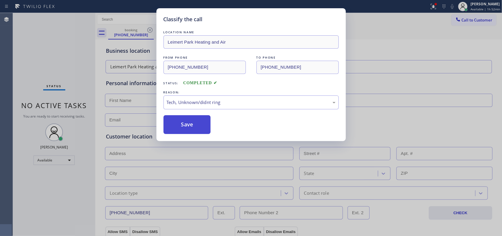
click at [187, 128] on button "Save" at bounding box center [187, 124] width 47 height 19
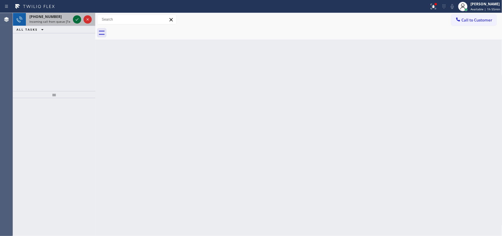
click at [76, 20] on icon at bounding box center [77, 19] width 3 height 2
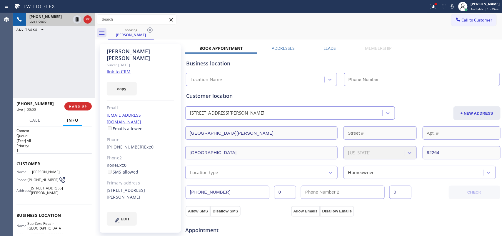
type input "[PHONE_NUMBER]"
click at [125, 69] on link "link to CRM" at bounding box center [119, 72] width 24 height 6
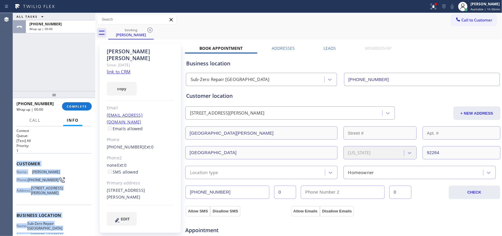
drag, startPoint x: 68, startPoint y: 179, endPoint x: 18, endPoint y: 163, distance: 53.3
click at [18, 163] on div "Context Queue: [Test] All Priority: 1 Customer Name: [PERSON_NAME] Phone: [PHON…" at bounding box center [53, 213] width 75 height 170
copy div "Customer Name: [PERSON_NAME] Phone: [PHONE_NUMBER] Address: [STREET_ADDRESS][PE…"
click at [67, 102] on button "COMPLETE" at bounding box center [77, 106] width 30 height 8
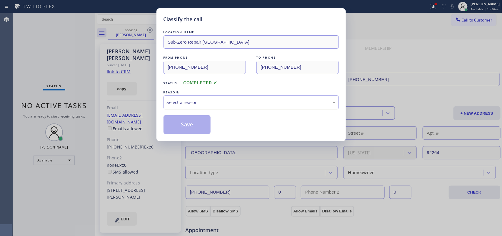
click at [215, 102] on div "Select a reason" at bounding box center [251, 102] width 169 height 7
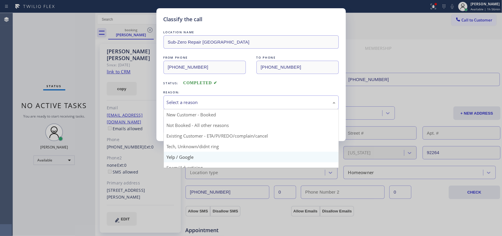
scroll to position [40, 0]
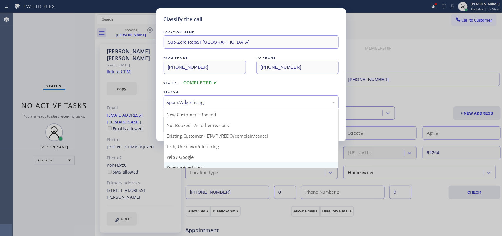
click at [212, 105] on div "Spam/Advertising" at bounding box center [251, 102] width 169 height 7
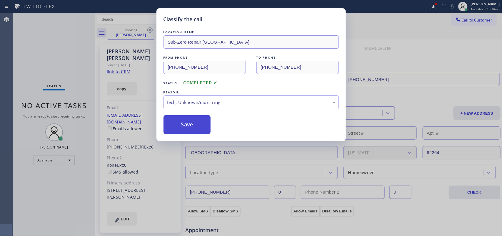
drag, startPoint x: 194, startPoint y: 129, endPoint x: 188, endPoint y: 108, distance: 22.3
click at [194, 129] on button "Save" at bounding box center [187, 124] width 47 height 19
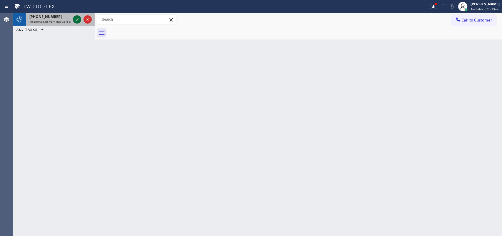
click at [77, 21] on icon at bounding box center [77, 19] width 7 height 7
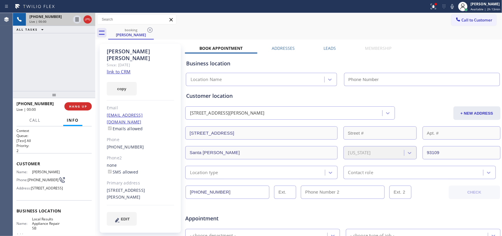
type input "[PHONE_NUMBER]"
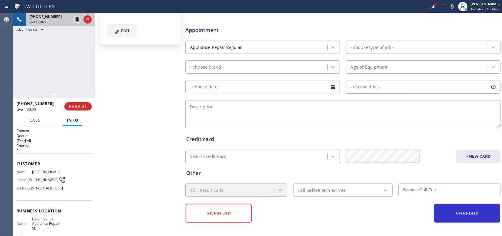
scroll to position [4, 0]
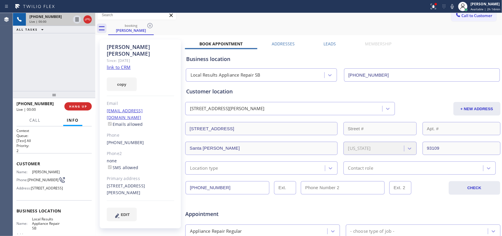
click at [119, 64] on link "link to CRM" at bounding box center [119, 67] width 24 height 6
click at [39, 118] on span "Call" at bounding box center [34, 119] width 11 height 5
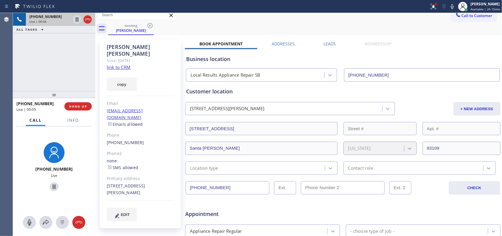
drag, startPoint x: 27, startPoint y: 220, endPoint x: 43, endPoint y: 204, distance: 22.9
click at [28, 188] on icon at bounding box center [29, 222] width 7 height 7
drag, startPoint x: 49, startPoint y: 184, endPoint x: 56, endPoint y: 147, distance: 37.3
click at [51, 184] on icon at bounding box center [54, 186] width 7 height 7
drag, startPoint x: 32, startPoint y: 221, endPoint x: 37, endPoint y: 210, distance: 12.0
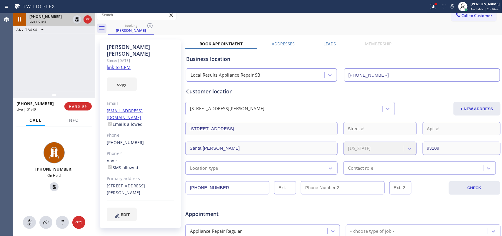
click at [32, 188] on icon at bounding box center [29, 222] width 7 height 7
click at [52, 187] on icon at bounding box center [54, 186] width 4 height 4
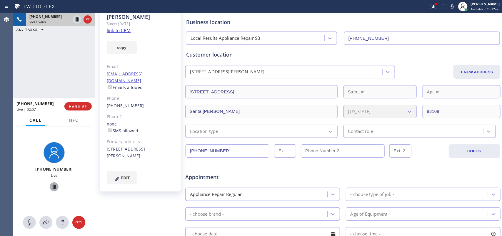
scroll to position [188, 0]
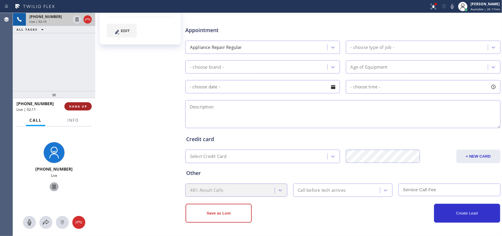
click at [84, 105] on span "HANG UP" at bounding box center [78, 106] width 18 height 4
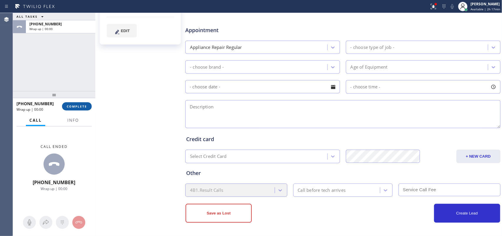
click at [84, 105] on span "COMPLETE" at bounding box center [77, 106] width 20 height 4
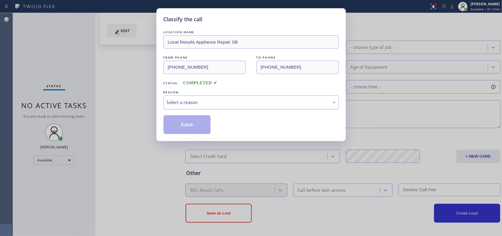
click at [189, 100] on div "Select a reason" at bounding box center [251, 102] width 169 height 7
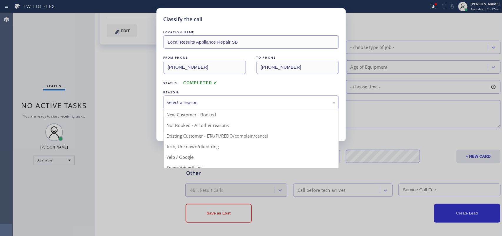
drag, startPoint x: 31, startPoint y: 47, endPoint x: 37, endPoint y: 49, distance: 5.6
click at [31, 47] on div "Classify the call LOCATION NAME Local Results Appliance Repair SB FROM PHONE [P…" at bounding box center [251, 118] width 502 height 236
click at [230, 102] on div "Select a reason" at bounding box center [251, 102] width 169 height 7
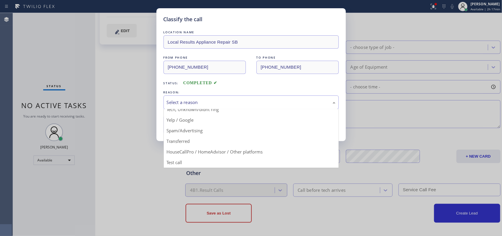
scroll to position [4, 0]
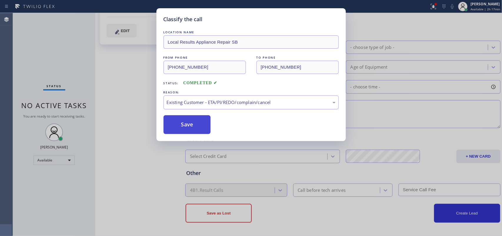
click at [204, 128] on button "Save" at bounding box center [187, 124] width 47 height 19
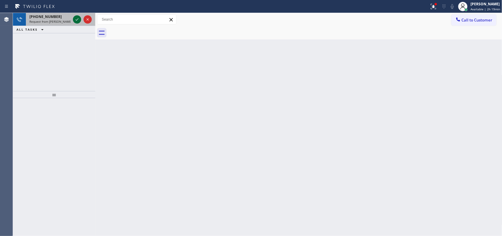
click at [76, 20] on icon at bounding box center [77, 19] width 7 height 7
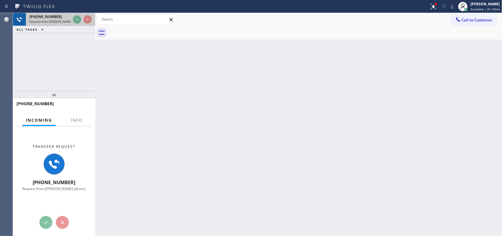
click at [57, 21] on span "Request from [PERSON_NAME] (direct)" at bounding box center [56, 21] width 54 height 4
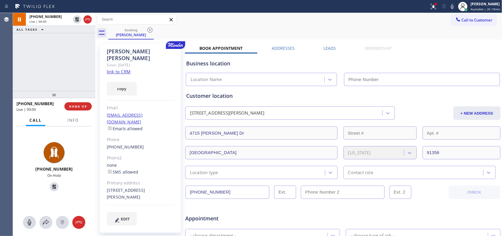
type input "[PHONE_NUMBER]"
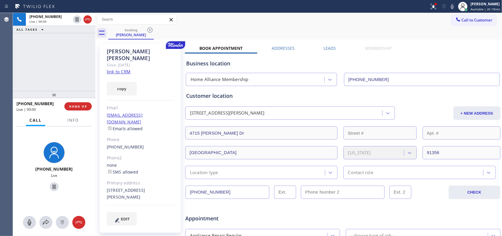
click at [122, 69] on link "link to CRM" at bounding box center [119, 72] width 24 height 6
click at [27, 188] on icon at bounding box center [29, 222] width 7 height 7
click at [51, 187] on icon at bounding box center [54, 186] width 7 height 7
click at [29, 188] on rect at bounding box center [29, 221] width 5 height 5
drag, startPoint x: 52, startPoint y: 186, endPoint x: 217, endPoint y: 119, distance: 177.9
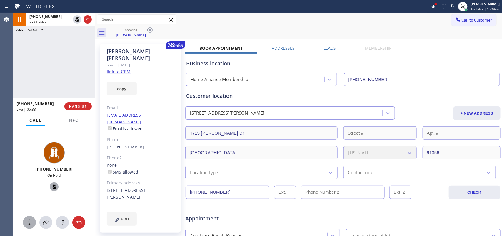
click at [52, 186] on icon at bounding box center [54, 186] width 7 height 7
click at [29, 188] on icon at bounding box center [30, 222] width 4 height 6
click at [53, 185] on icon at bounding box center [54, 186] width 7 height 7
drag, startPoint x: 31, startPoint y: 219, endPoint x: 51, endPoint y: 201, distance: 27.1
click at [31, 188] on icon at bounding box center [29, 222] width 7 height 7
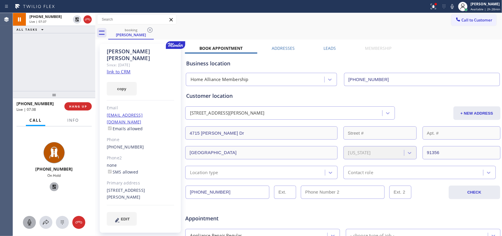
click at [52, 187] on icon at bounding box center [54, 186] width 4 height 4
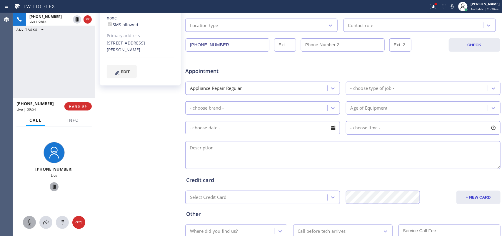
scroll to position [184, 0]
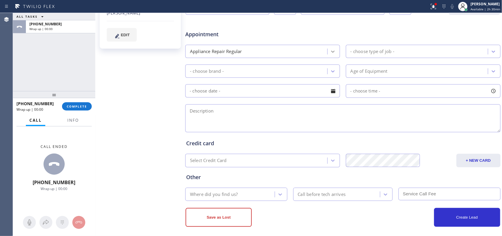
click at [330, 53] on icon at bounding box center [333, 52] width 6 height 6
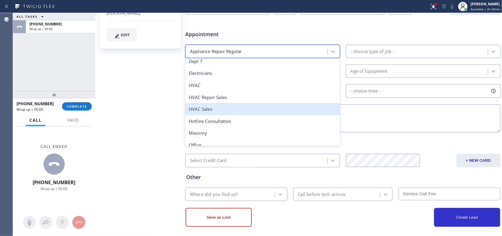
scroll to position [86, 0]
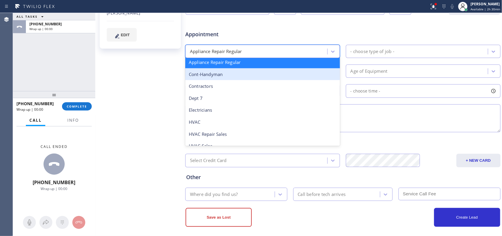
click at [253, 73] on div "Cont-Handyman" at bounding box center [262, 74] width 155 height 12
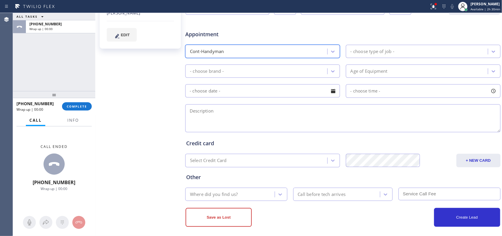
click at [40, 62] on div "ALL TASKS ALL TASKS ACTIVE TASKS TASKS IN WRAP UP [PHONE_NUMBER] Wrap up | 00:00" at bounding box center [54, 52] width 82 height 78
click at [402, 51] on div "- choose type of job -" at bounding box center [418, 51] width 140 height 10
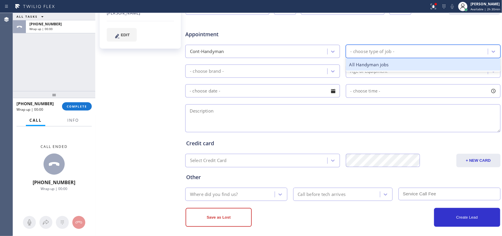
click at [392, 62] on div "All Handyman jobs" at bounding box center [423, 65] width 155 height 12
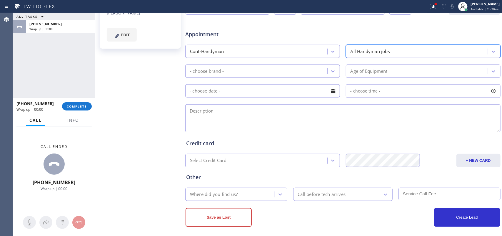
click at [302, 71] on div "- choose brand -" at bounding box center [257, 71] width 140 height 10
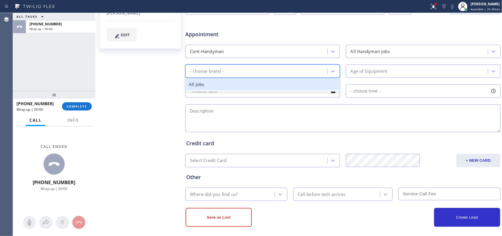
click at [283, 85] on div "All Jobs" at bounding box center [262, 84] width 155 height 12
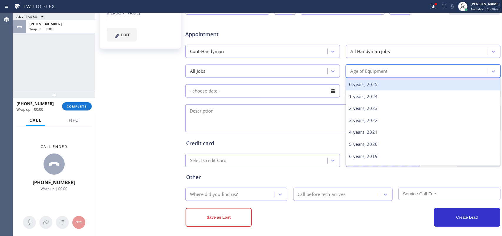
click at [380, 66] on div "Age of Equipment" at bounding box center [423, 70] width 155 height 13
click at [379, 82] on div "0 years, 2025" at bounding box center [423, 84] width 155 height 12
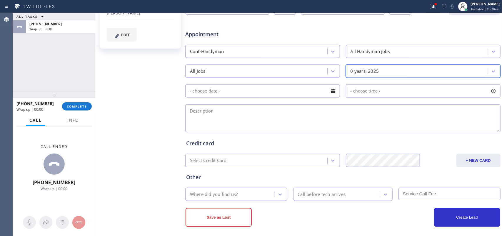
click at [334, 92] on div at bounding box center [333, 91] width 10 height 10
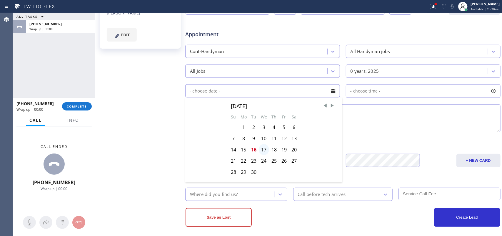
click at [264, 150] on div "17" at bounding box center [264, 149] width 10 height 11
type input "[DATE]"
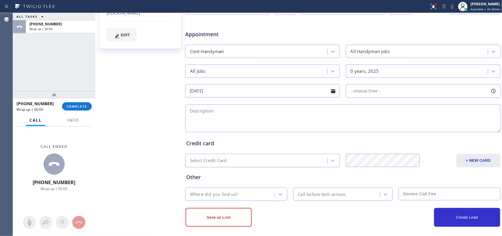
click at [402, 93] on div at bounding box center [494, 91] width 10 height 10
drag, startPoint x: 350, startPoint y: 127, endPoint x: 402, endPoint y: 129, distance: 52.1
click at [402, 129] on div at bounding box center [407, 127] width 7 height 12
drag, startPoint x: 349, startPoint y: 127, endPoint x: 368, endPoint y: 129, distance: 18.9
click at [370, 129] on div at bounding box center [373, 127] width 7 height 12
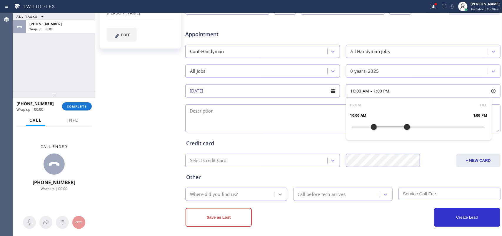
click at [277, 188] on icon at bounding box center [280, 194] width 6 height 6
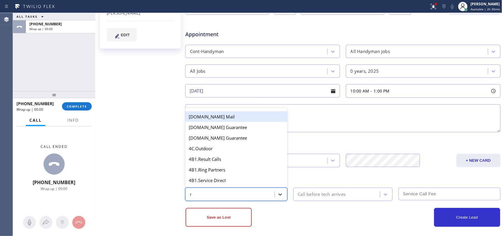
type input "re"
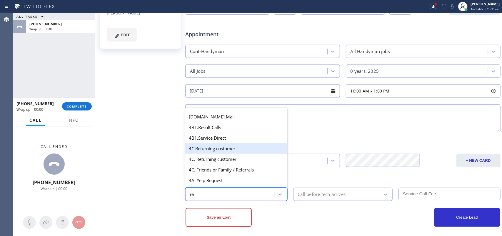
click at [224, 149] on div "4C.Returning customer" at bounding box center [236, 148] width 102 height 11
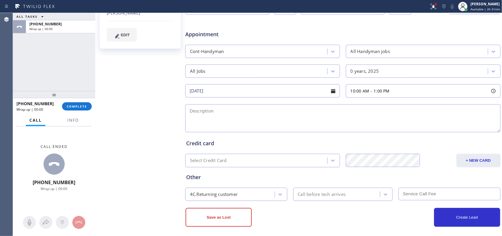
click at [121, 188] on div "[PERSON_NAME] Since: [DATE] link to CRM copy Email [EMAIL_ADDRESS][DOMAIN_NAME]…" at bounding box center [141, 47] width 88 height 381
click at [112, 83] on div "[PERSON_NAME] Since: [DATE] link to CRM copy Email [EMAIL_ADDRESS][DOMAIN_NAME]…" at bounding box center [141, 47] width 88 height 381
click at [260, 118] on textarea at bounding box center [342, 118] width 315 height 28
paste textarea "10-1/ no scf/ member/ put an electric for opening and colsing the curtains/repl…"
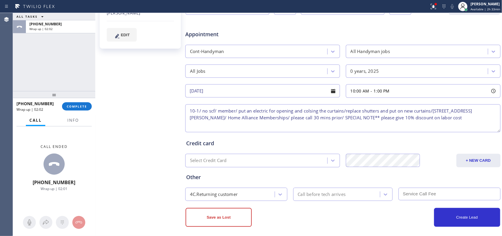
type textarea "10-1/ no scf/ member/ put an electric for opening and colsing the curtains/repl…"
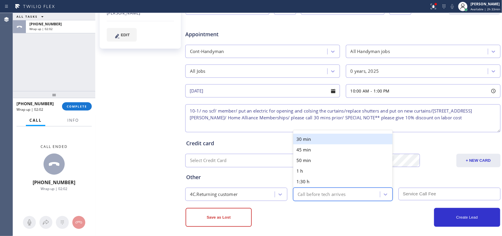
click at [312, 188] on div "Call before tech arrives" at bounding box center [322, 194] width 48 height 7
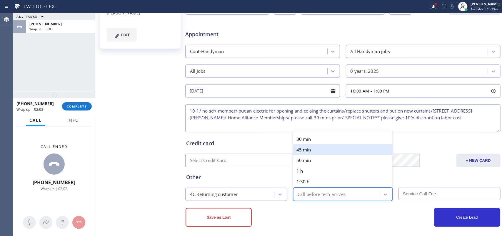
click at [318, 144] on div "45 min" at bounding box center [343, 149] width 100 height 11
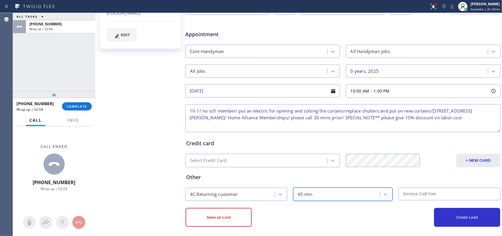
click at [333, 188] on div "45 min" at bounding box center [337, 194] width 85 height 10
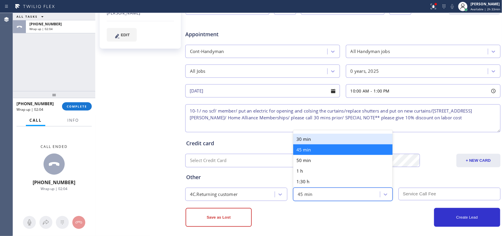
click at [328, 139] on div "30 min" at bounding box center [343, 139] width 100 height 11
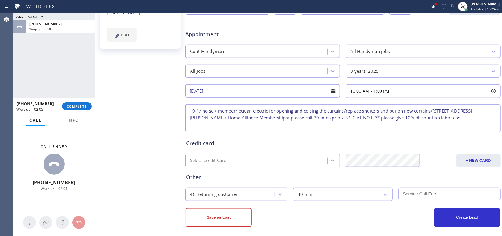
click at [402, 188] on input "text" at bounding box center [450, 193] width 102 height 13
type input "0"
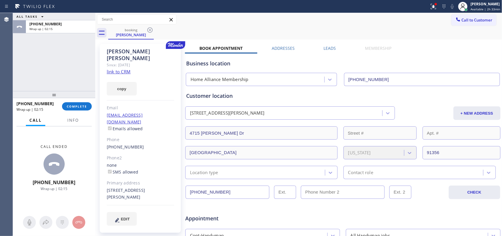
scroll to position [188, 0]
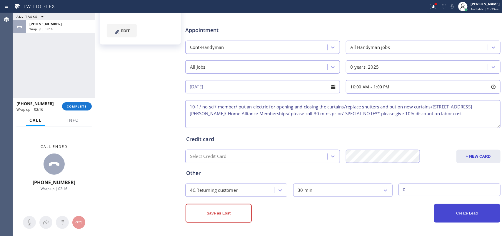
type textarea "10-1/ no scf/ member/ put an electric for opening and closing the curtains/repl…"
click at [402, 188] on button "Create Lead" at bounding box center [467, 213] width 66 height 19
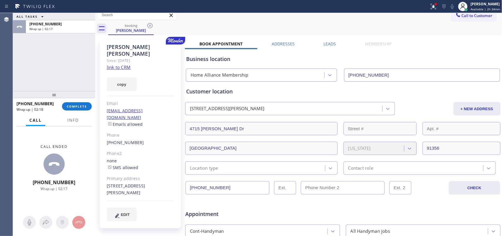
scroll to position [0, 0]
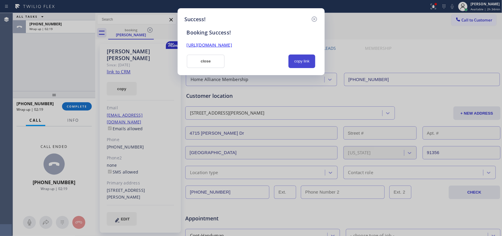
click at [310, 62] on button "copy link" at bounding box center [302, 61] width 27 height 14
click at [232, 44] on link "[URL][DOMAIN_NAME]" at bounding box center [209, 45] width 45 height 6
click at [194, 64] on button "close" at bounding box center [206, 61] width 38 height 14
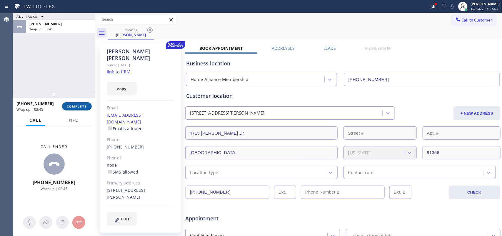
click at [89, 106] on button "COMPLETE" at bounding box center [77, 106] width 30 height 8
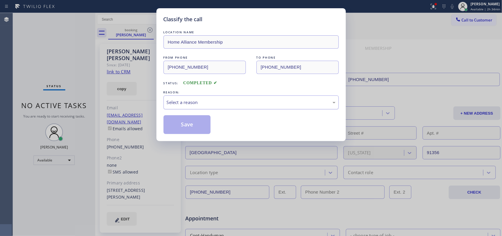
click at [184, 102] on div "Select a reason" at bounding box center [251, 102] width 169 height 7
click at [191, 129] on button "Save" at bounding box center [187, 124] width 47 height 19
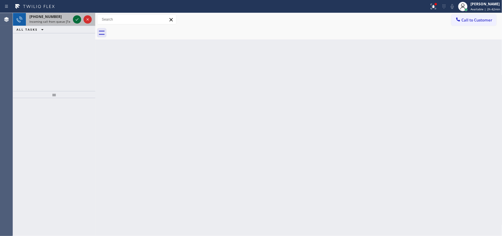
click at [77, 19] on icon at bounding box center [77, 19] width 3 height 2
click at [75, 19] on icon at bounding box center [77, 19] width 7 height 7
click at [77, 21] on icon at bounding box center [77, 19] width 7 height 7
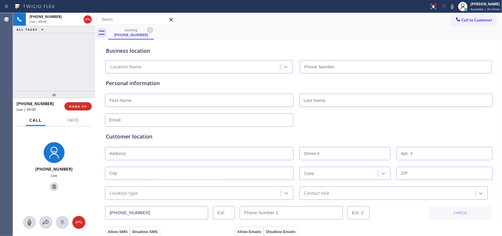
type input "[PHONE_NUMBER]"
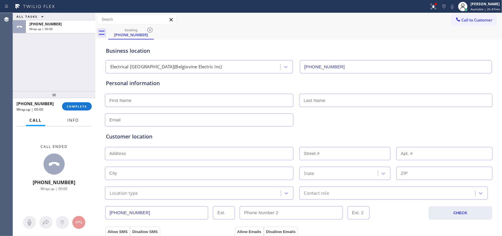
click at [77, 123] on button "Info" at bounding box center [73, 119] width 19 height 11
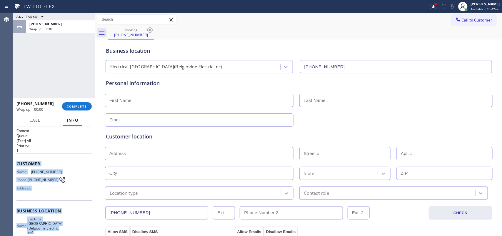
drag, startPoint x: 56, startPoint y: 174, endPoint x: 17, endPoint y: 161, distance: 41.8
click at [17, 161] on div "Context Queue: [Test] All Priority: 1 Customer Name: [PHONE_NUMBER] Phone: [PHO…" at bounding box center [53, 215] width 75 height 175
copy div "Customer Name: [PHONE_NUMBER] Phone: [PHONE_NUMBER] Address: Business location …"
click at [74, 107] on span "COMPLETE" at bounding box center [77, 106] width 20 height 4
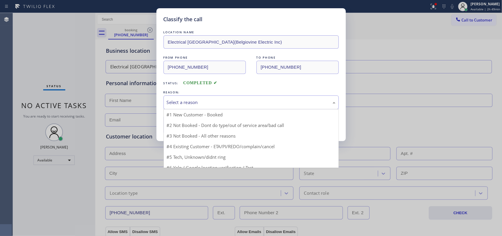
click at [177, 105] on div "Select a reason" at bounding box center [251, 102] width 169 height 7
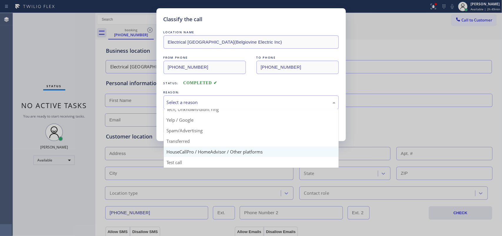
scroll to position [4, 0]
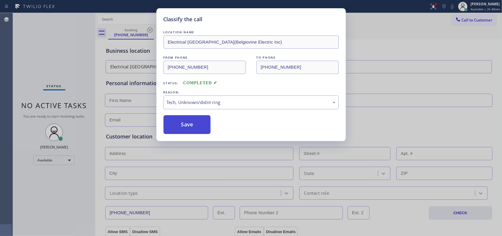
click at [197, 127] on button "Save" at bounding box center [187, 124] width 47 height 19
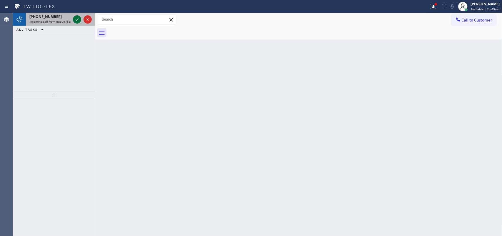
click at [77, 17] on icon at bounding box center [77, 19] width 7 height 7
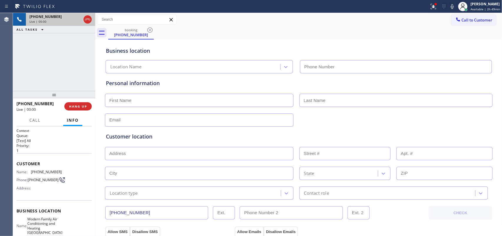
type input "[PHONE_NUMBER]"
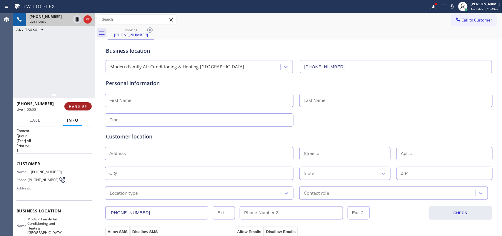
click at [86, 105] on span "HANG UP" at bounding box center [78, 106] width 18 height 4
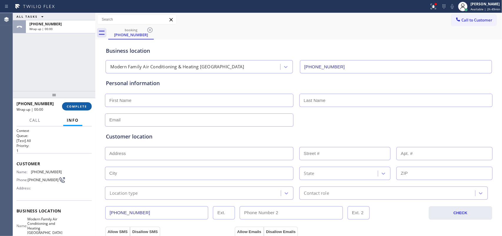
click at [83, 105] on span "COMPLETE" at bounding box center [77, 106] width 20 height 4
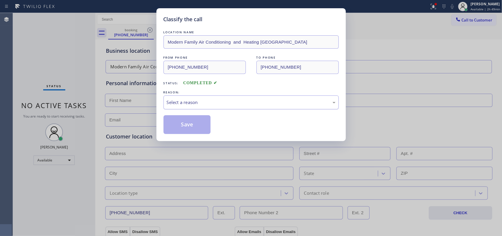
click at [253, 106] on div "Select a reason" at bounding box center [251, 102] width 169 height 7
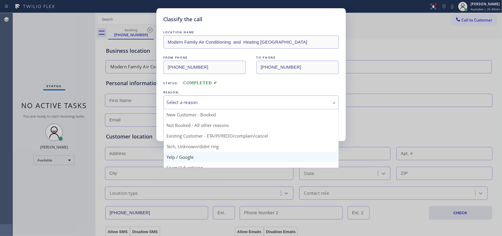
scroll to position [40, 0]
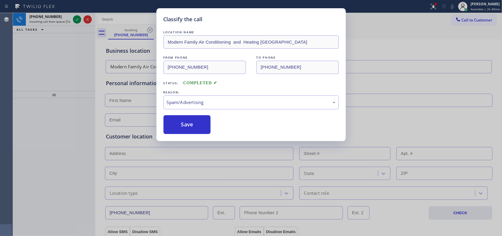
drag, startPoint x: 181, startPoint y: 132, endPoint x: 161, endPoint y: 105, distance: 33.0
click at [181, 132] on button "Save" at bounding box center [187, 124] width 47 height 19
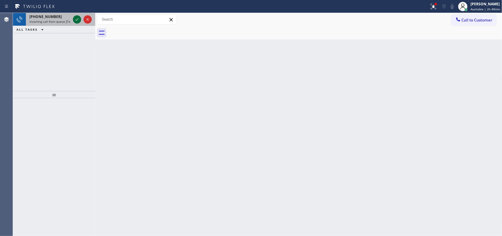
click at [76, 19] on icon at bounding box center [77, 19] width 7 height 7
click at [78, 18] on icon at bounding box center [77, 19] width 7 height 7
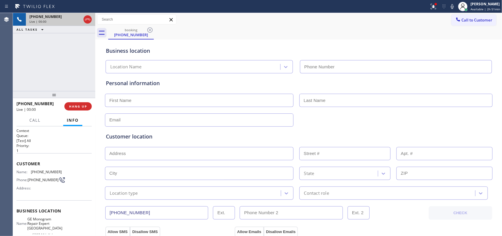
type input "[PHONE_NUMBER]"
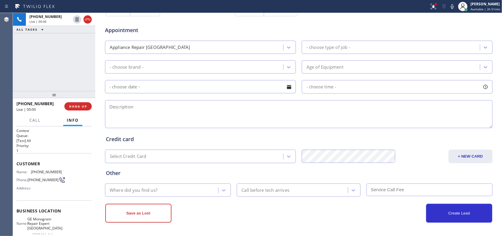
scroll to position [221, 0]
click at [43, 66] on div "[PHONE_NUMBER] Live | 00:00 ALL TASKS ALL TASKS ACTIVE TASKS TASKS IN WRAP UP" at bounding box center [54, 52] width 82 height 78
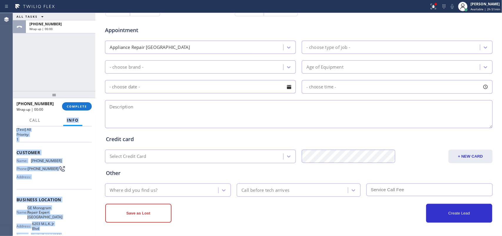
scroll to position [0, 0]
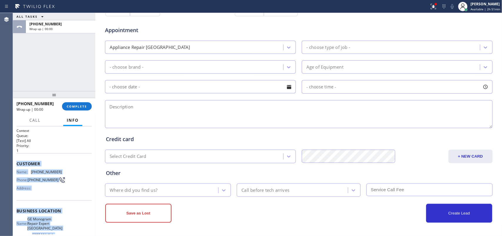
drag, startPoint x: 61, startPoint y: 180, endPoint x: 14, endPoint y: 164, distance: 49.9
click at [14, 164] on div "Context Queue: [Test] All Priority: 1 Customer Name: [PHONE_NUMBER] Phone: [PHO…" at bounding box center [54, 181] width 82 height 110
copy div "Customer Name: [PHONE_NUMBER] Phone: [PHONE_NUMBER] Address: Business location …"
click at [74, 105] on span "COMPLETE" at bounding box center [77, 106] width 20 height 4
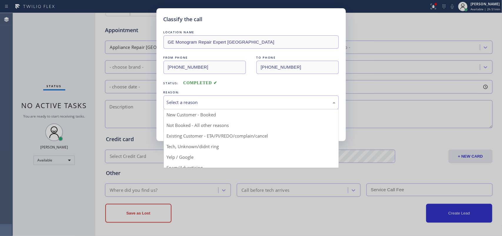
click at [245, 108] on div "Select a reason" at bounding box center [251, 102] width 175 height 14
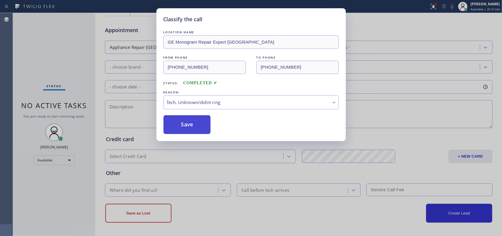
click at [199, 124] on button "Save" at bounding box center [187, 124] width 47 height 19
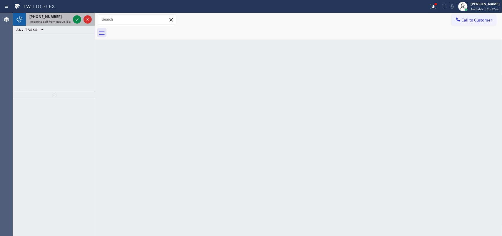
click at [74, 15] on div at bounding box center [82, 19] width 21 height 13
click at [77, 20] on icon at bounding box center [77, 19] width 3 height 2
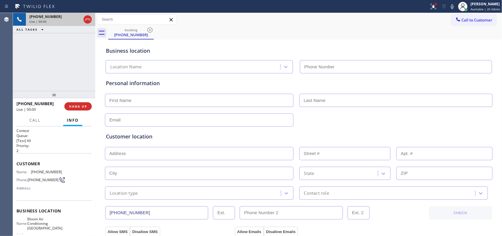
type input "[PHONE_NUMBER]"
click at [87, 110] on div "[PHONE_NUMBER] Live | 00:00 HANG UP" at bounding box center [53, 106] width 75 height 15
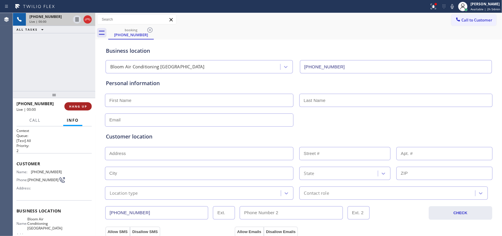
click at [87, 104] on button "HANG UP" at bounding box center [77, 106] width 27 height 8
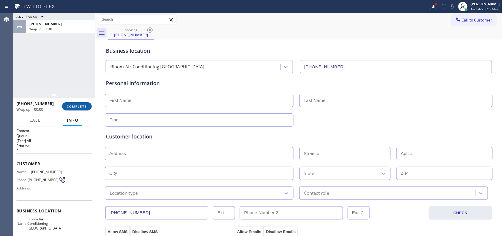
click at [86, 104] on span "COMPLETE" at bounding box center [77, 106] width 20 height 4
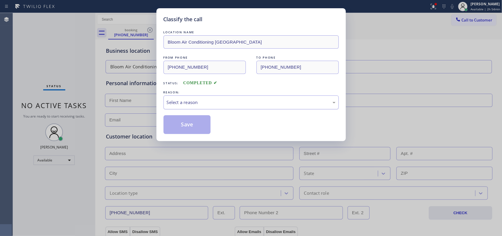
click at [207, 104] on div "Select a reason" at bounding box center [251, 102] width 169 height 7
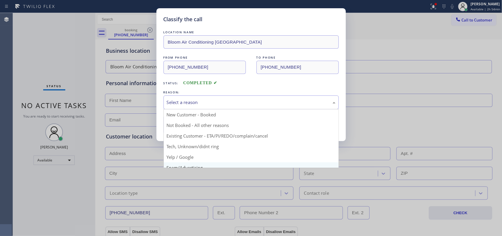
scroll to position [40, 0]
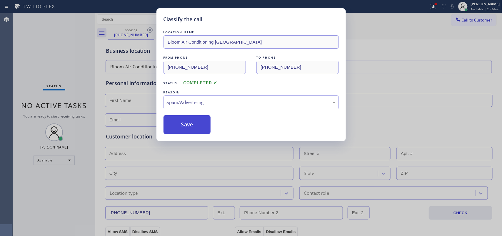
click at [193, 127] on button "Save" at bounding box center [187, 124] width 47 height 19
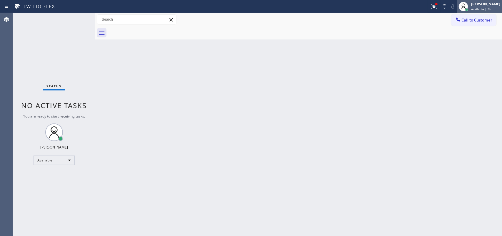
click at [402, 6] on div "[PERSON_NAME]" at bounding box center [485, 3] width 29 height 5
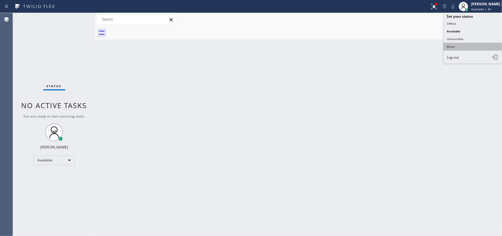
click at [402, 44] on button "Break" at bounding box center [473, 47] width 59 height 8
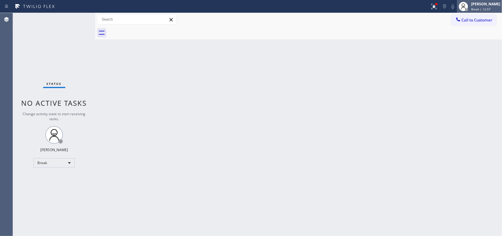
click at [402, 7] on span "Break | 12:57" at bounding box center [480, 9] width 19 height 4
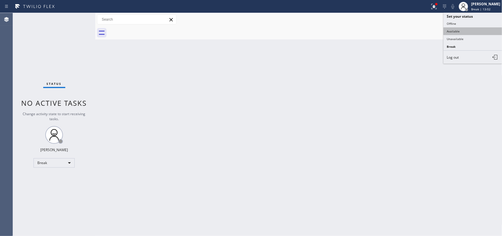
click at [402, 33] on button "Available" at bounding box center [473, 31] width 59 height 8
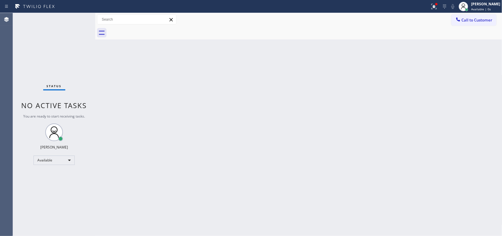
click at [78, 18] on div "Status No active tasks You are ready to start receiving tasks. [PERSON_NAME] Av…" at bounding box center [54, 124] width 82 height 223
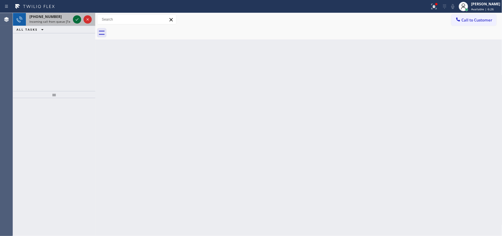
click at [77, 20] on icon at bounding box center [77, 19] width 3 height 2
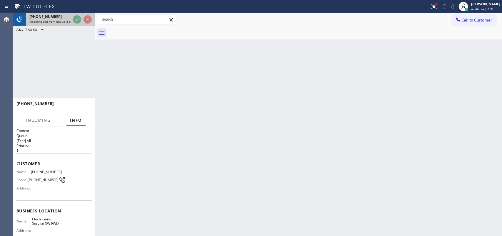
click at [59, 19] on div "[PHONE_NUMBER]" at bounding box center [49, 16] width 41 height 5
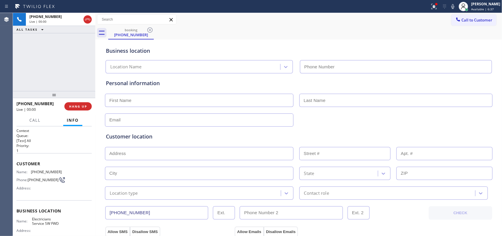
type input "[PHONE_NUMBER]"
click at [76, 103] on button "HANG UP" at bounding box center [77, 106] width 27 height 8
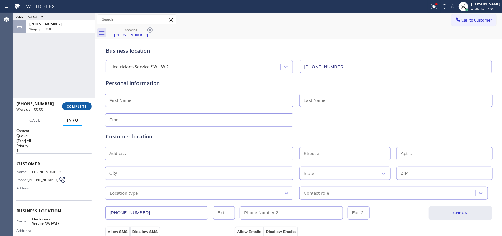
click at [76, 104] on button "COMPLETE" at bounding box center [77, 106] width 30 height 8
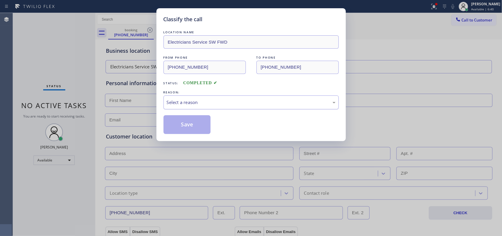
click at [204, 96] on div "Select a reason" at bounding box center [251, 102] width 175 height 14
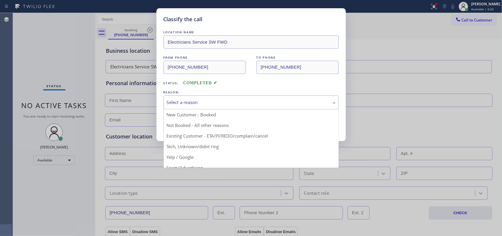
scroll to position [40, 0]
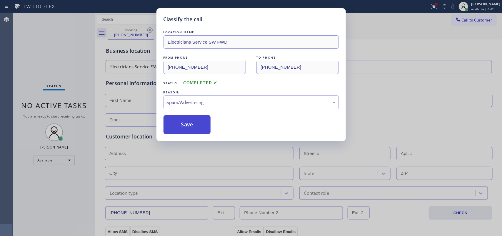
click at [189, 127] on button "Save" at bounding box center [187, 124] width 47 height 19
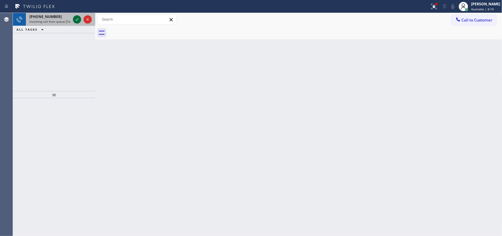
click at [76, 21] on icon at bounding box center [77, 19] width 7 height 7
click at [77, 20] on icon at bounding box center [77, 19] width 3 height 2
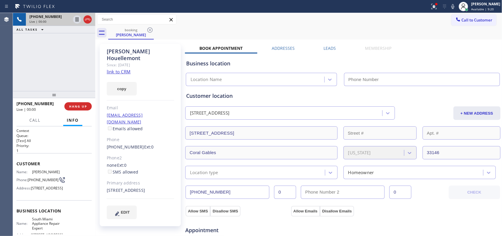
type input "[PHONE_NUMBER]"
click at [119, 69] on link "link to CRM" at bounding box center [119, 72] width 24 height 6
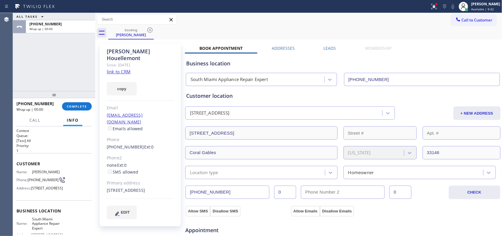
click at [127, 61] on div "Since: [DATE]" at bounding box center [140, 64] width 67 height 7
click at [124, 69] on link "link to CRM" at bounding box center [119, 72] width 24 height 6
click at [77, 104] on button "COMPLETE" at bounding box center [77, 106] width 30 height 8
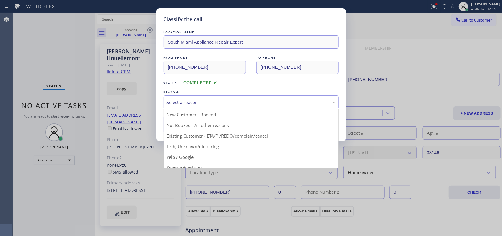
click at [203, 101] on div "Select a reason" at bounding box center [251, 102] width 169 height 7
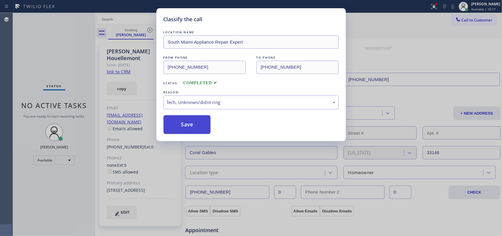
click at [200, 124] on button "Save" at bounding box center [187, 124] width 47 height 19
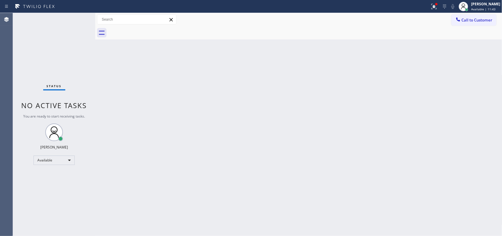
click at [77, 17] on div "Status No active tasks You are ready to start receiving tasks. [PERSON_NAME] Av…" at bounding box center [54, 124] width 82 height 223
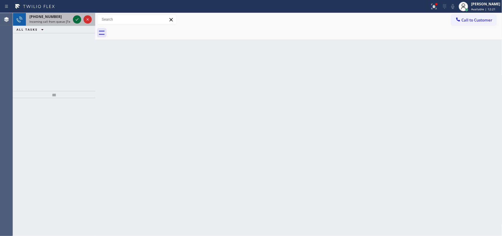
click at [79, 21] on icon at bounding box center [77, 19] width 7 height 7
click at [76, 19] on icon at bounding box center [77, 19] width 7 height 7
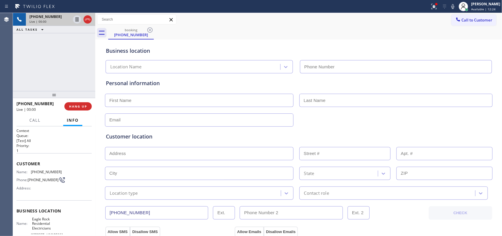
type input "[PHONE_NUMBER]"
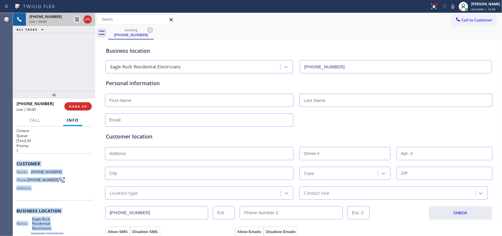
drag, startPoint x: 55, startPoint y: 180, endPoint x: 17, endPoint y: 163, distance: 42.0
click at [17, 163] on div "Context Queue: [Test] All Priority: 1 Customer Name: [PHONE_NUMBER] Phone: [PHO…" at bounding box center [53, 215] width 75 height 175
copy div "Customer Name: [PHONE_NUMBER] Phone: [PHONE_NUMBER] Address: Business location …"
click at [54, 88] on div "[PHONE_NUMBER] Live | 00:00 ALL TASKS ALL TASKS ACTIVE TASKS TASKS IN WRAP UP" at bounding box center [54, 52] width 82 height 78
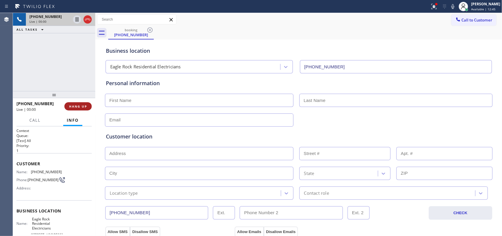
click at [69, 104] on span "HANG UP" at bounding box center [78, 106] width 18 height 4
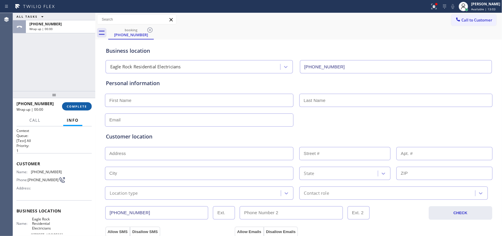
click at [73, 102] on button "COMPLETE" at bounding box center [77, 106] width 30 height 8
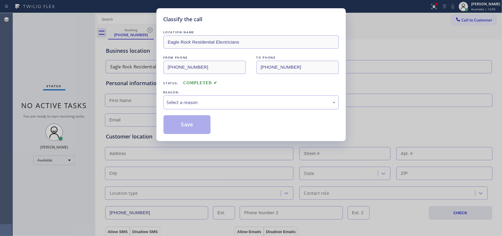
click at [171, 97] on div "Select a reason" at bounding box center [251, 102] width 175 height 14
click at [202, 126] on button "Save" at bounding box center [187, 124] width 47 height 19
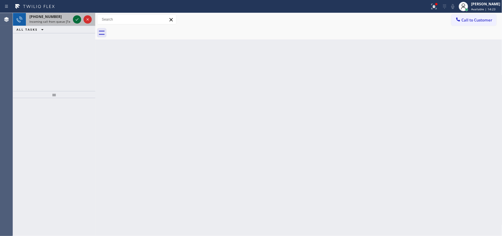
click at [78, 18] on icon at bounding box center [77, 19] width 7 height 7
click at [75, 19] on icon at bounding box center [77, 19] width 7 height 7
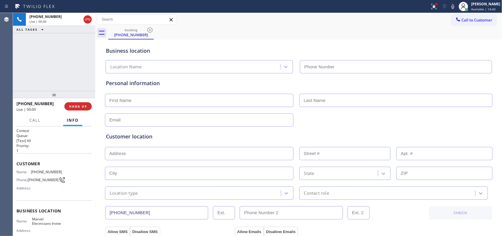
type input "[PHONE_NUMBER]"
click at [33, 119] on span "Call" at bounding box center [34, 119] width 11 height 5
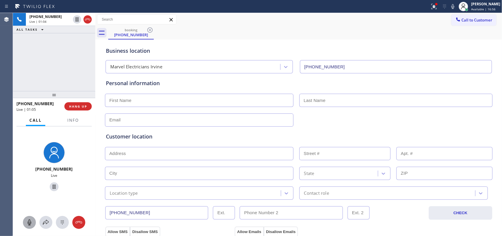
click at [28, 188] on icon at bounding box center [29, 222] width 7 height 7
click at [51, 187] on icon at bounding box center [54, 186] width 7 height 7
click at [167, 102] on input "text" at bounding box center [199, 100] width 189 height 13
click at [74, 121] on span "Info" at bounding box center [72, 119] width 11 height 5
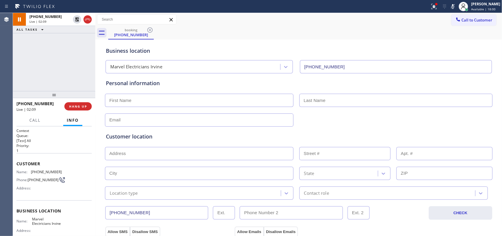
scroll to position [65, 0]
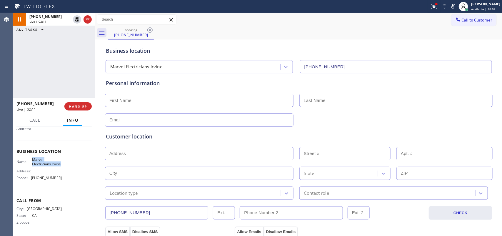
drag, startPoint x: 40, startPoint y: 164, endPoint x: 32, endPoint y: 156, distance: 10.6
click at [32, 157] on span "Marvel Electricians Irvine" at bounding box center [46, 161] width 29 height 9
copy span "Marvel Electricians Irvine"
click at [148, 151] on input "text" at bounding box center [199, 153] width 189 height 13
paste input "[STREET_ADDRESS]"
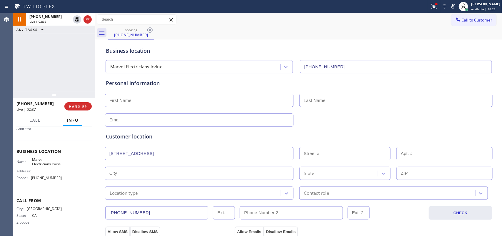
type input "[STREET_ADDRESS]"
type input "103"
type input "Irvine"
type input "92602"
click at [38, 117] on span "Call" at bounding box center [34, 119] width 11 height 5
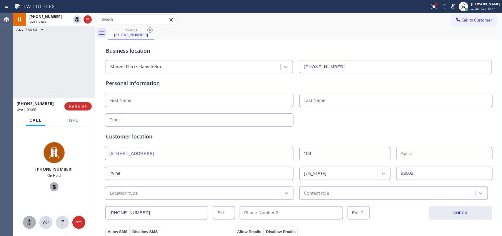
click at [29, 188] on rect at bounding box center [29, 221] width 5 height 5
click at [51, 185] on icon at bounding box center [54, 186] width 7 height 7
click at [105, 97] on input "text" at bounding box center [199, 100] width 189 height 13
click at [364, 104] on input "text" at bounding box center [396, 100] width 193 height 13
paste input "[PERSON_NAME]"
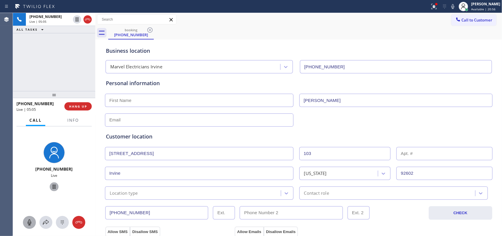
type input "[PERSON_NAME]"
click at [110, 124] on input "text" at bounding box center [199, 119] width 189 height 13
paste input "[EMAIL_ADDRESS][DOMAIN_NAME]"
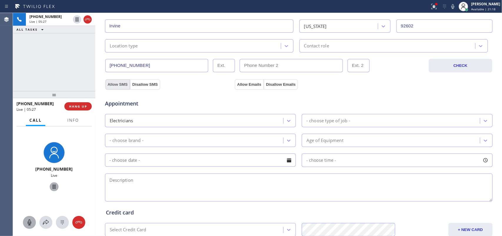
type input "[EMAIL_ADDRESS][DOMAIN_NAME]"
click at [119, 87] on button "Allow SMS" at bounding box center [117, 84] width 25 height 11
click at [239, 80] on button "Allow Emails" at bounding box center [249, 84] width 29 height 11
click at [183, 188] on textarea at bounding box center [299, 187] width 388 height 28
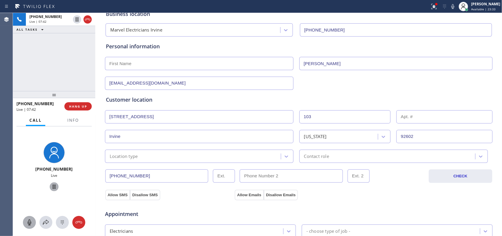
scroll to position [0, 0]
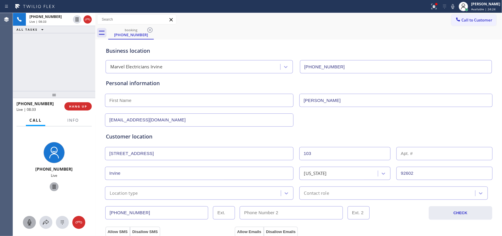
click at [32, 188] on icon at bounding box center [29, 222] width 7 height 7
click at [53, 185] on icon at bounding box center [54, 186] width 3 height 4
drag, startPoint x: 27, startPoint y: 221, endPoint x: 30, endPoint y: 216, distance: 5.8
click at [27, 188] on icon at bounding box center [29, 222] width 7 height 7
click at [52, 186] on icon at bounding box center [54, 186] width 4 height 4
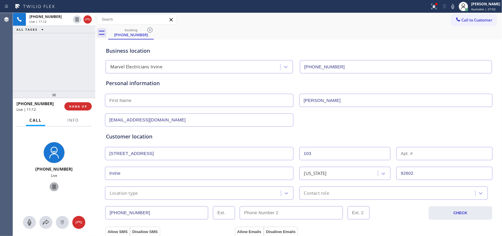
click at [108, 100] on input "text" at bounding box center [199, 100] width 189 height 13
paste input "Xuan"
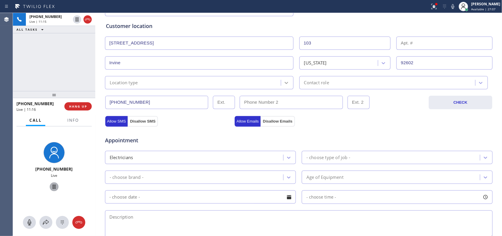
type input "Xuan"
click at [284, 83] on icon at bounding box center [287, 83] width 6 height 6
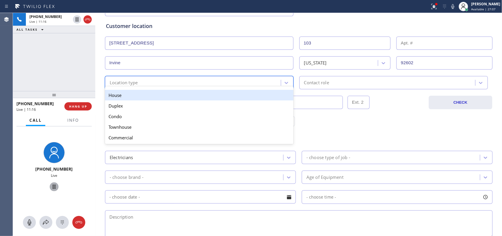
click at [241, 97] on div "House" at bounding box center [199, 95] width 189 height 11
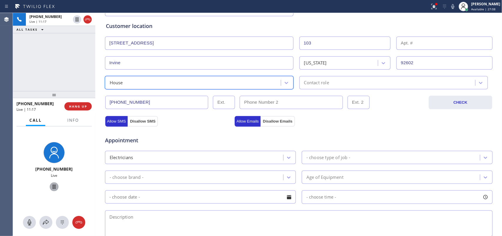
click at [320, 83] on div "Contact role" at bounding box center [316, 82] width 25 height 7
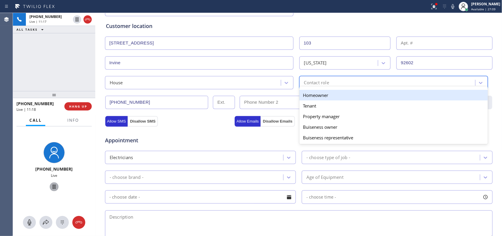
click at [314, 96] on div "Homeowner" at bounding box center [394, 95] width 189 height 11
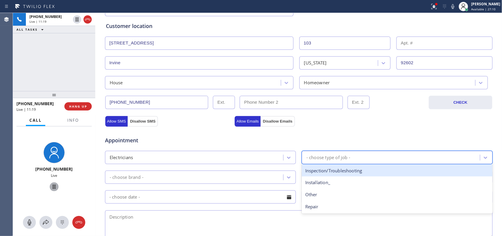
click at [319, 157] on div "- choose type of job -" at bounding box center [329, 157] width 44 height 7
click at [336, 168] on div "Inspection/Troubleshooting" at bounding box center [397, 170] width 191 height 12
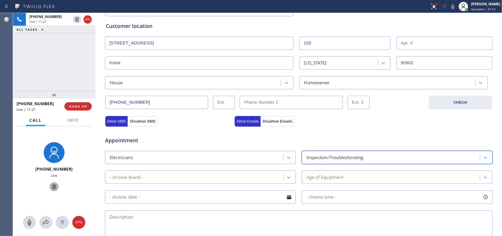
click at [287, 174] on div at bounding box center [289, 177] width 11 height 11
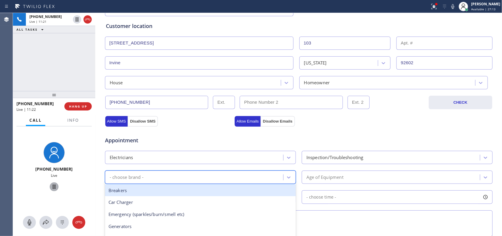
scroll to position [184, 0]
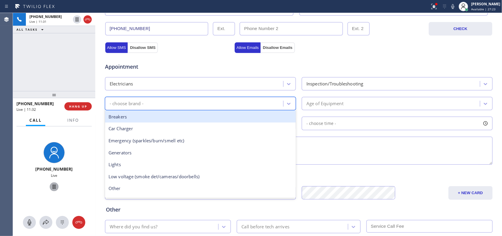
click at [230, 121] on div "Breakers" at bounding box center [200, 117] width 191 height 12
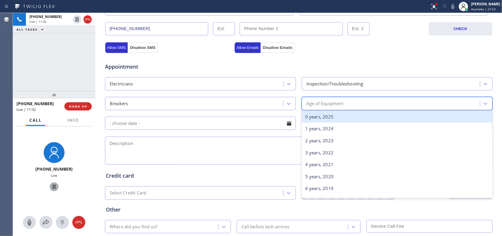
click at [346, 105] on div "Age of Equipment" at bounding box center [392, 103] width 177 height 10
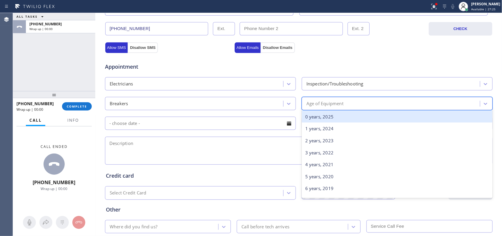
click at [347, 118] on div "0 years, 2025" at bounding box center [397, 117] width 191 height 12
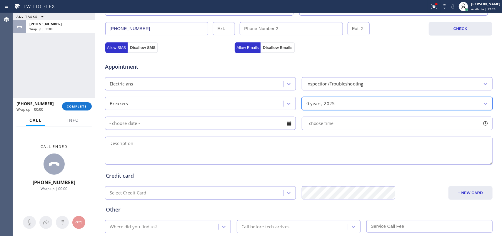
click at [288, 126] on div at bounding box center [289, 123] width 10 height 10
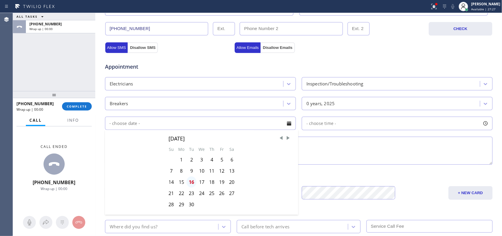
click at [189, 184] on div "16" at bounding box center [192, 181] width 10 height 11
type input "[DATE]"
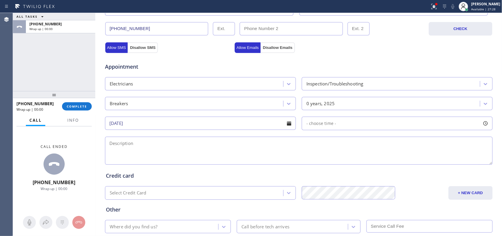
click at [402, 127] on div at bounding box center [486, 123] width 10 height 10
drag, startPoint x: 305, startPoint y: 159, endPoint x: 435, endPoint y: 165, distance: 129.6
click at [402, 165] on div at bounding box center [434, 159] width 7 height 12
drag, startPoint x: 307, startPoint y: 161, endPoint x: 387, endPoint y: 162, distance: 80.6
click at [389, 162] on div at bounding box center [392, 159] width 7 height 12
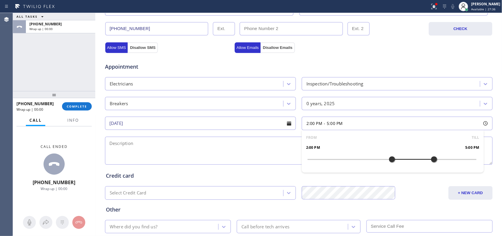
click at [222, 154] on textarea at bounding box center [299, 151] width 388 height 28
click at [36, 75] on div "ALL TASKS ALL TASKS ACTIVE TASKS TASKS IN WRAP UP [PHONE_NUMBER] Wrap up | 00:00" at bounding box center [54, 52] width 82 height 78
click at [73, 61] on div "ALL TASKS ALL TASKS ACTIVE TASKS TASKS IN WRAP UP [PHONE_NUMBER] Wrap up | 00:00" at bounding box center [54, 52] width 82 height 78
click at [173, 144] on textarea "2-5/ no scf/" at bounding box center [299, 151] width 388 height 28
paste textarea "small part of the house has no power/house-assitant to the owner/[STREET_ADDRES…"
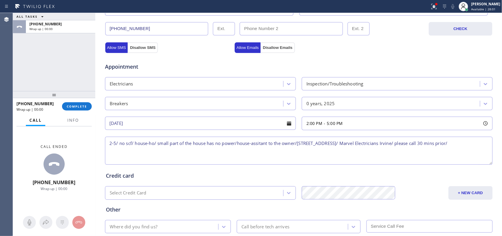
drag, startPoint x: 153, startPoint y: 143, endPoint x: 129, endPoint y: 142, distance: 24.5
click at [129, 142] on textarea "2-5/ no scf/ house-ho/ small part of the house has no power/house-assitant to t…" at bounding box center [299, 151] width 388 height 28
click at [402, 140] on textarea "2-5/ no scf/ small part of the house has no power/house-assistant to the owner/…" at bounding box center [299, 151] width 388 height 28
click at [402, 143] on textarea "2-5/ no scf/ small part of the house has no power/house-assistant to the owner/…" at bounding box center [299, 151] width 388 height 28
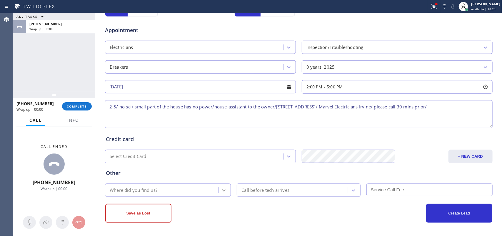
type textarea "2-5/ no scf/ small part of the house has no power/house-assistant to the owner/…"
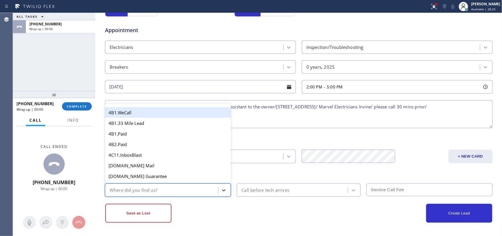
click at [222, 188] on icon at bounding box center [224, 190] width 4 height 2
type input "g"
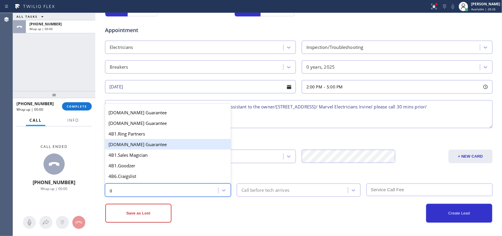
scroll to position [110, 0]
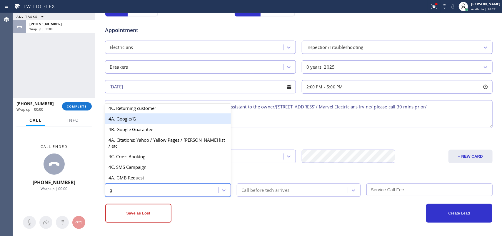
click at [153, 124] on div "4A. Google/G+" at bounding box center [168, 118] width 126 height 11
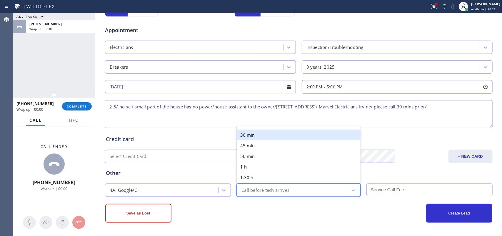
click at [262, 188] on div "Call before tech arrives" at bounding box center [266, 190] width 48 height 7
click at [261, 132] on div "30 min" at bounding box center [299, 134] width 124 height 11
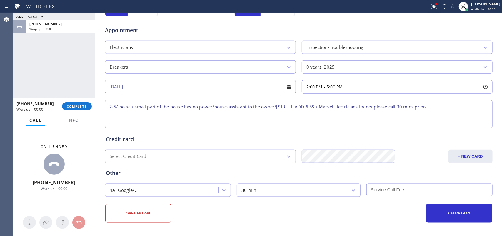
click at [386, 187] on input "text" at bounding box center [430, 189] width 126 height 13
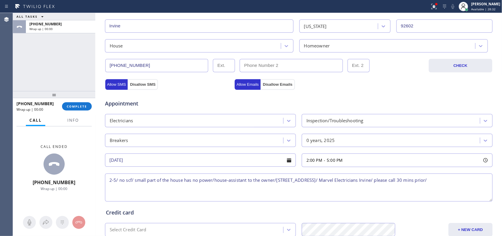
scroll to position [184, 0]
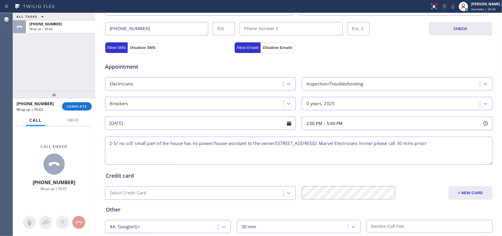
click at [130, 143] on textarea "2-5/ no scf/ small part of the house has no power/house-assistant to the owner/…" at bounding box center [299, 151] width 388 height 28
click at [130, 144] on textarea "2-5/ no scf/ small part of the house has no power/house-assistant to the owner/…" at bounding box center [299, 151] width 388 height 28
click at [129, 142] on textarea "2-5/ no scf/ small part of the house has no power/house-assistant to the owner/…" at bounding box center [299, 151] width 388 height 28
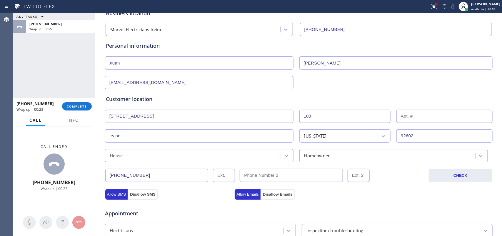
scroll to position [0, 0]
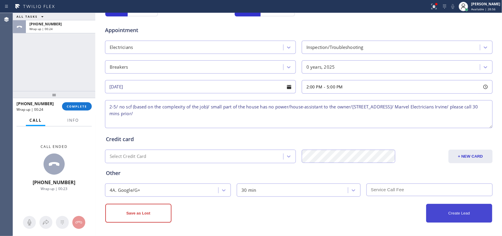
type textarea "2-5/ no scf (based on the complexity of the job)/ small part of the house has n…"
click at [402, 188] on button "Create Lead" at bounding box center [459, 213] width 66 height 19
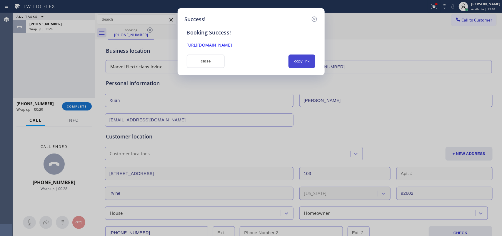
click at [300, 62] on button "copy link" at bounding box center [302, 61] width 27 height 14
click at [232, 44] on link "[URL][DOMAIN_NAME]" at bounding box center [209, 45] width 45 height 6
click at [209, 61] on button "close" at bounding box center [206, 61] width 38 height 14
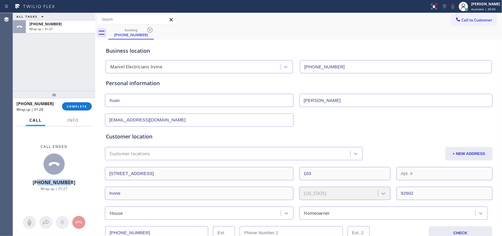
drag, startPoint x: 74, startPoint y: 183, endPoint x: 43, endPoint y: 183, distance: 30.9
click at [43, 183] on div "Call ended [PHONE_NUMBER] Wrap up | 01:27" at bounding box center [54, 167] width 82 height 83
copy span "7472991365"
drag, startPoint x: 79, startPoint y: 104, endPoint x: 93, endPoint y: 104, distance: 13.9
click at [79, 104] on button "COMPLETE" at bounding box center [77, 106] width 30 height 8
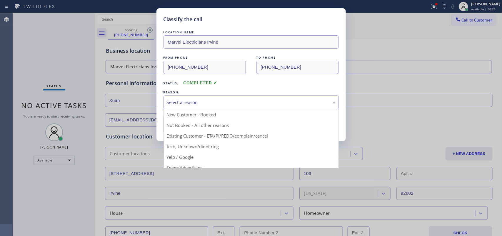
click at [221, 100] on div "Select a reason" at bounding box center [251, 102] width 169 height 7
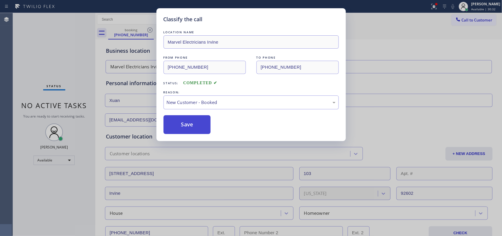
click at [194, 127] on button "Save" at bounding box center [187, 124] width 47 height 19
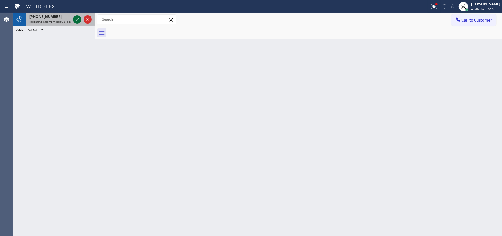
click at [75, 19] on icon at bounding box center [77, 19] width 7 height 7
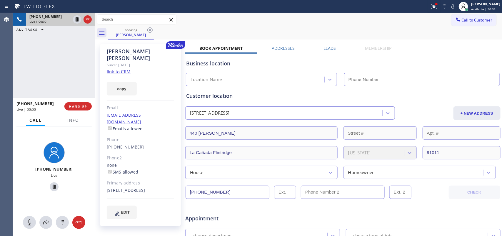
type input "[PHONE_NUMBER]"
click at [118, 69] on link "link to CRM" at bounding box center [119, 72] width 24 height 6
click at [31, 188] on icon at bounding box center [29, 222] width 7 height 7
drag, startPoint x: 51, startPoint y: 185, endPoint x: 29, endPoint y: 225, distance: 46.2
click at [29, 188] on div "[PHONE_NUMBER] Live" at bounding box center [54, 181] width 82 height 110
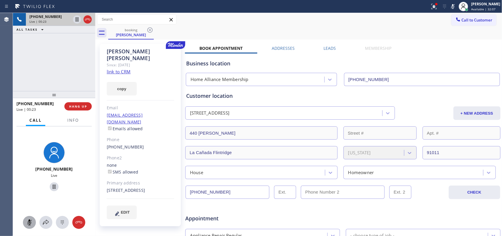
click at [29, 188] on icon at bounding box center [30, 222] width 4 height 6
click at [32, 188] on icon at bounding box center [29, 222] width 7 height 7
click at [53, 184] on icon at bounding box center [54, 186] width 3 height 4
click at [27, 188] on icon at bounding box center [29, 222] width 7 height 7
click at [51, 186] on icon at bounding box center [54, 186] width 7 height 7
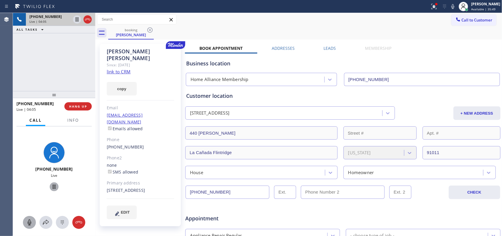
click at [33, 188] on icon at bounding box center [29, 222] width 7 height 7
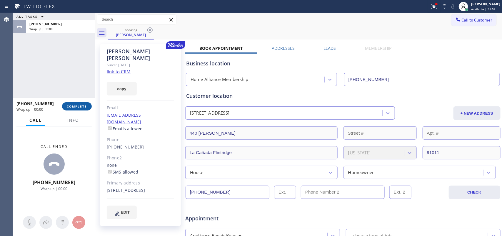
click at [86, 107] on span "COMPLETE" at bounding box center [77, 106] width 20 height 4
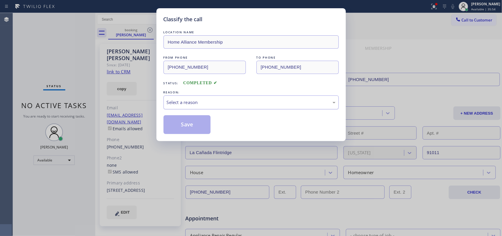
click at [212, 100] on div "Select a reason" at bounding box center [251, 102] width 169 height 7
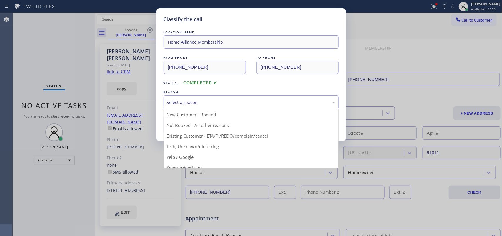
click at [39, 54] on div "Classify the call LOCATION NAME Home Alliance Membership FROM PHONE [PHONE_NUMB…" at bounding box center [251, 118] width 502 height 236
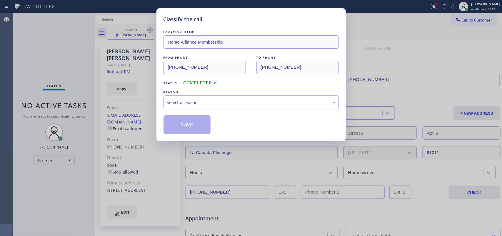
click at [229, 102] on div "Select a reason" at bounding box center [251, 102] width 169 height 7
click at [196, 125] on button "Save" at bounding box center [187, 124] width 47 height 19
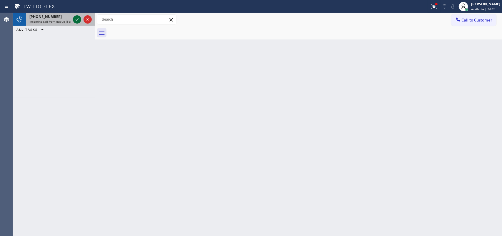
click at [76, 19] on icon at bounding box center [77, 19] width 7 height 7
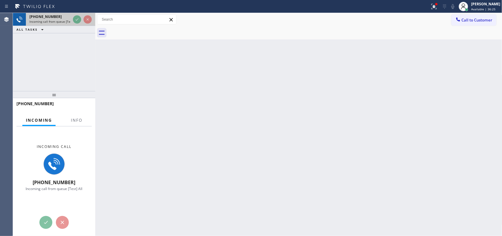
click at [61, 18] on div "[PHONE_NUMBER]" at bounding box center [49, 16] width 41 height 5
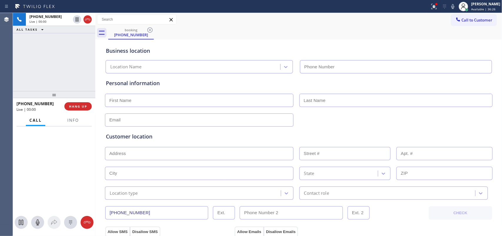
type input "[PHONE_NUMBER]"
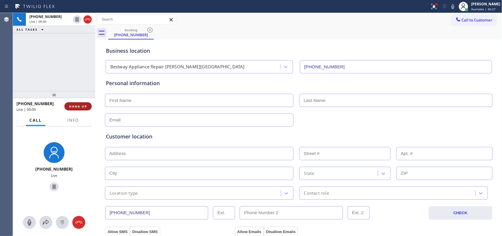
click at [81, 108] on span "HANG UP" at bounding box center [78, 106] width 18 height 4
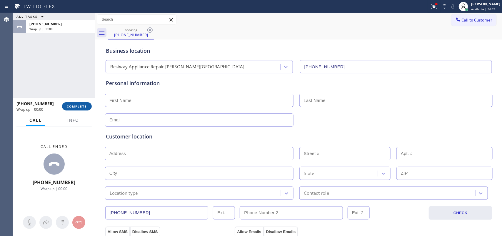
click at [81, 108] on span "COMPLETE" at bounding box center [77, 106] width 20 height 4
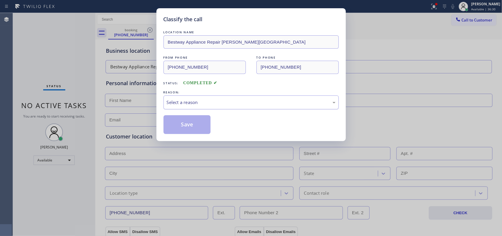
click at [187, 102] on div "Select a reason" at bounding box center [251, 102] width 169 height 7
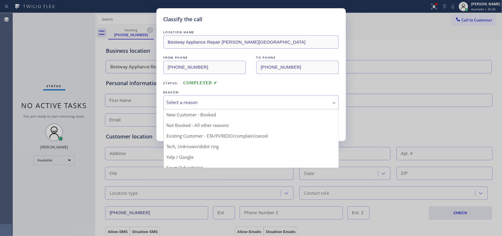
scroll to position [40, 0]
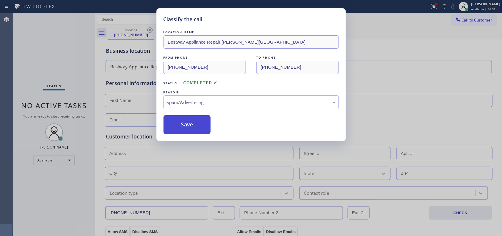
click at [195, 129] on button "Save" at bounding box center [187, 124] width 47 height 19
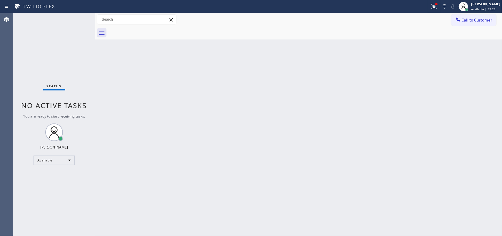
click at [76, 20] on div "Status No active tasks You are ready to start receiving tasks. [PERSON_NAME] Av…" at bounding box center [54, 124] width 82 height 223
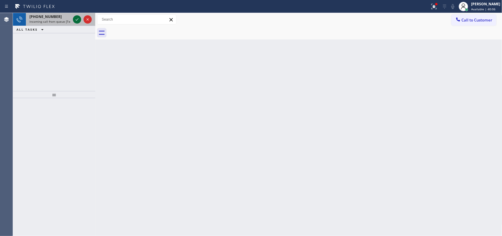
click at [78, 21] on icon at bounding box center [77, 19] width 7 height 7
click at [75, 21] on icon at bounding box center [77, 19] width 7 height 7
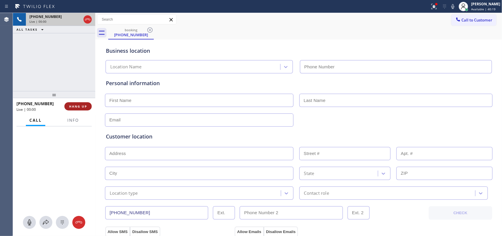
type input "[PHONE_NUMBER]"
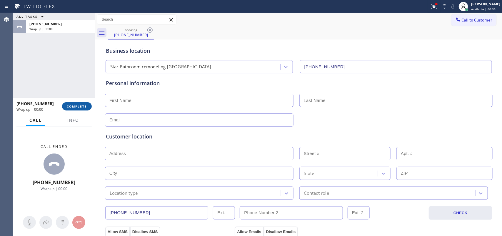
click at [79, 104] on span "COMPLETE" at bounding box center [77, 106] width 20 height 4
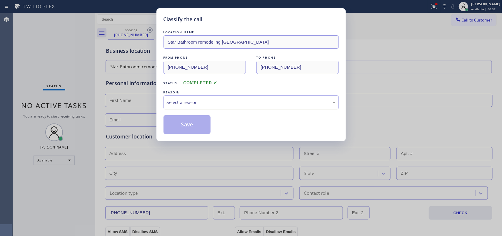
click at [169, 102] on div "Select a reason" at bounding box center [251, 102] width 169 height 7
click at [192, 129] on button "Save" at bounding box center [187, 124] width 47 height 19
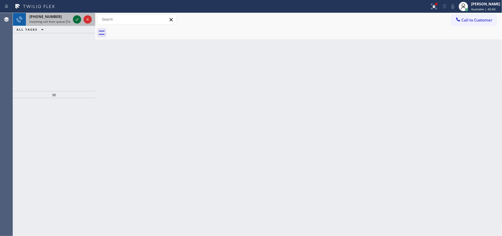
drag, startPoint x: 74, startPoint y: 22, endPoint x: 77, endPoint y: 18, distance: 4.7
click at [75, 20] on icon at bounding box center [77, 19] width 7 height 7
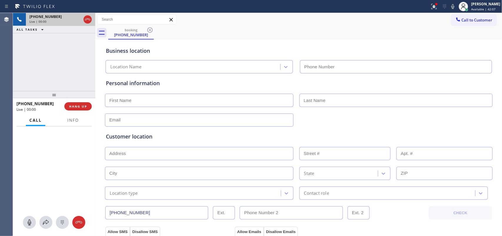
type input "[PHONE_NUMBER]"
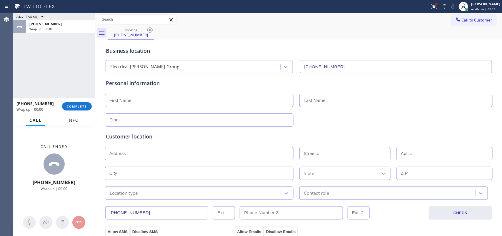
click at [72, 121] on span "Info" at bounding box center [72, 119] width 11 height 5
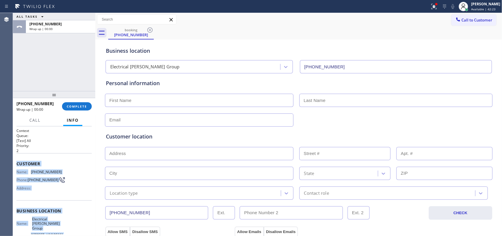
drag, startPoint x: 55, startPoint y: 180, endPoint x: 18, endPoint y: 159, distance: 42.7
click at [18, 159] on div "Context Queue: [Test] All Priority: 2 Customer Name: [PHONE_NUMBER] Phone: [PHO…" at bounding box center [53, 215] width 75 height 175
click at [82, 107] on span "COMPLETE" at bounding box center [77, 106] width 20 height 4
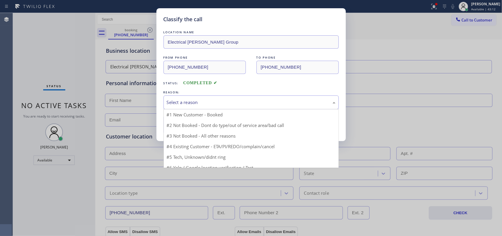
click at [242, 99] on div "Select a reason" at bounding box center [251, 102] width 169 height 7
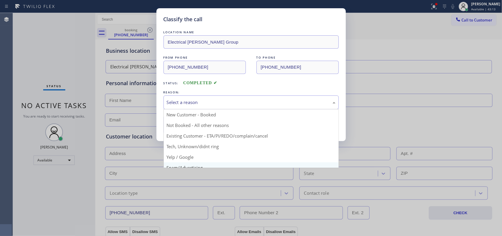
scroll to position [40, 0]
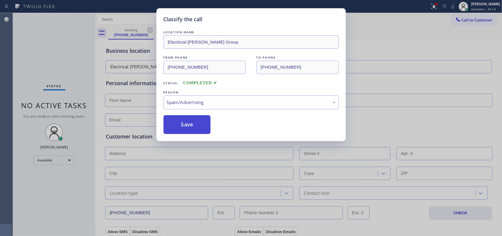
click at [194, 129] on button "Save" at bounding box center [187, 124] width 47 height 19
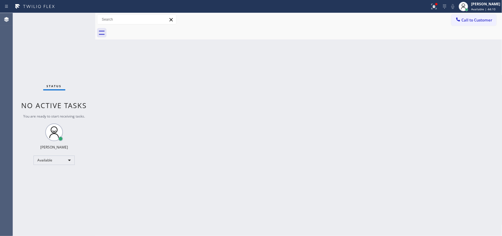
click at [156, 92] on div "Back to Dashboard Change Sender ID Customers Technicians Select a contact Outbo…" at bounding box center [298, 124] width 407 height 223
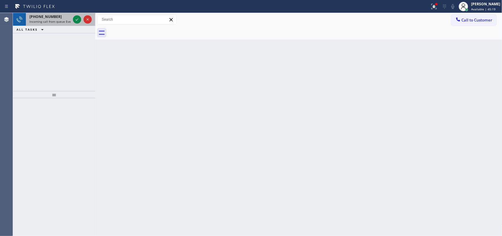
click at [59, 18] on div "[PHONE_NUMBER]" at bounding box center [49, 16] width 41 height 5
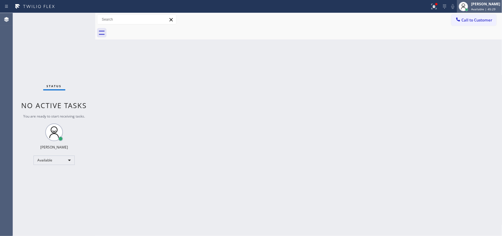
click at [402, 8] on span "Available | 45:29" at bounding box center [483, 9] width 24 height 4
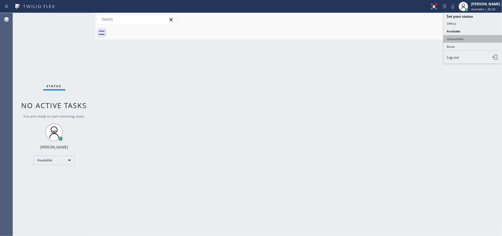
click at [402, 37] on button "Unavailable" at bounding box center [473, 39] width 59 height 8
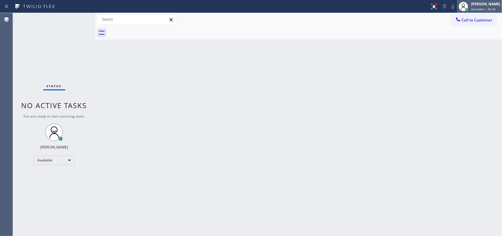
click at [402, 9] on span "Available | 45:33" at bounding box center [483, 9] width 24 height 4
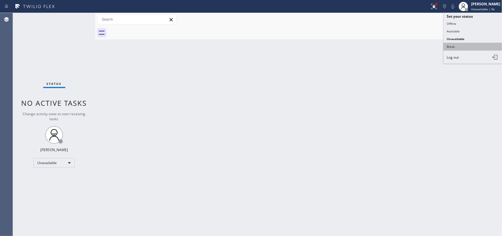
click at [402, 46] on button "Break" at bounding box center [473, 47] width 59 height 8
